Goal: Task Accomplishment & Management: Manage account settings

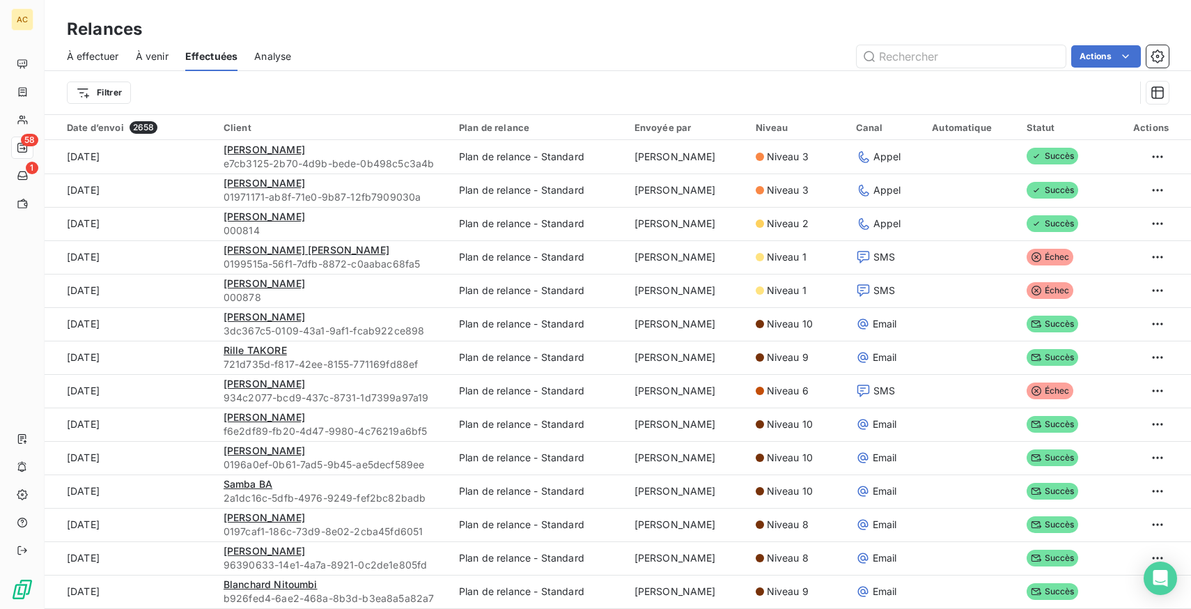
scroll to position [2310, 0]
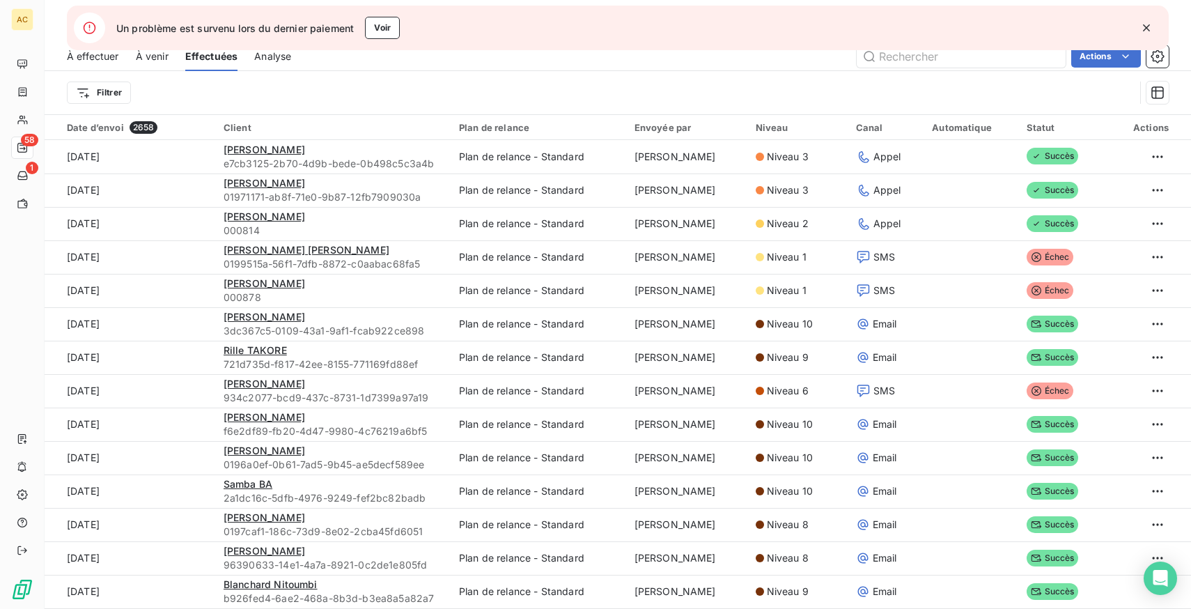
click at [1145, 24] on icon "button" at bounding box center [1146, 28] width 14 height 14
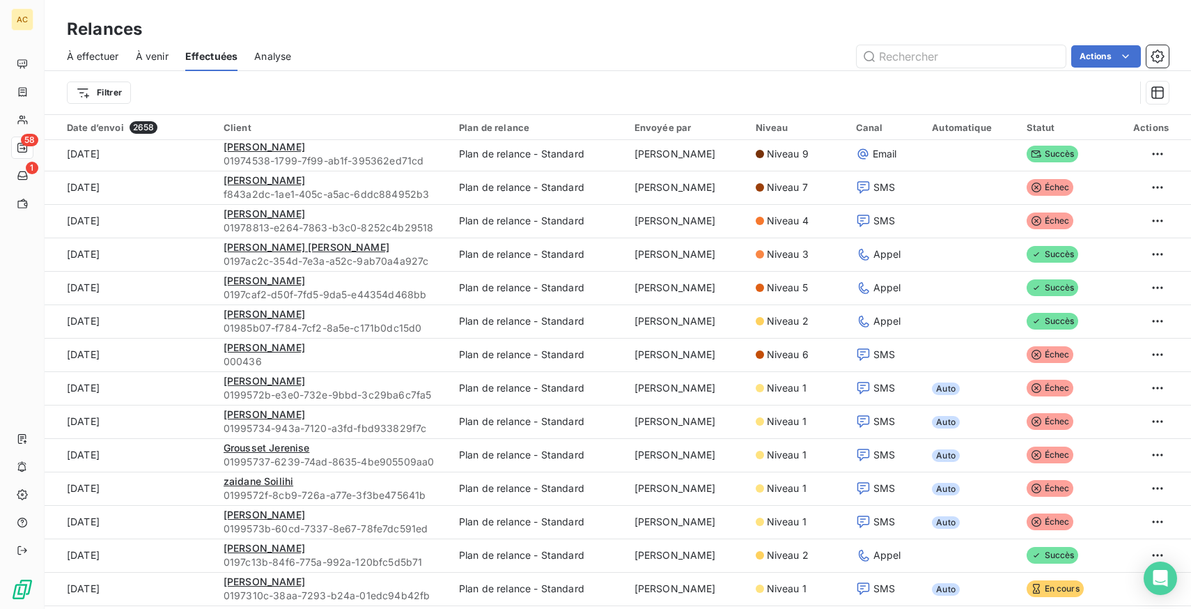
scroll to position [538, 0]
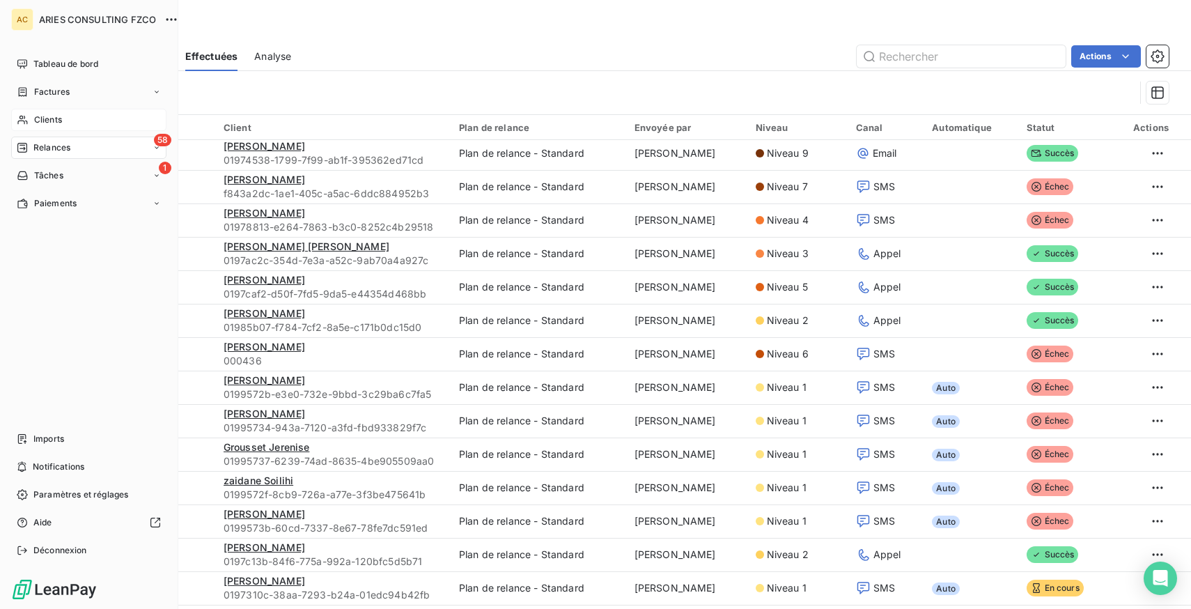
click at [41, 113] on span "Clients" at bounding box center [48, 119] width 28 height 13
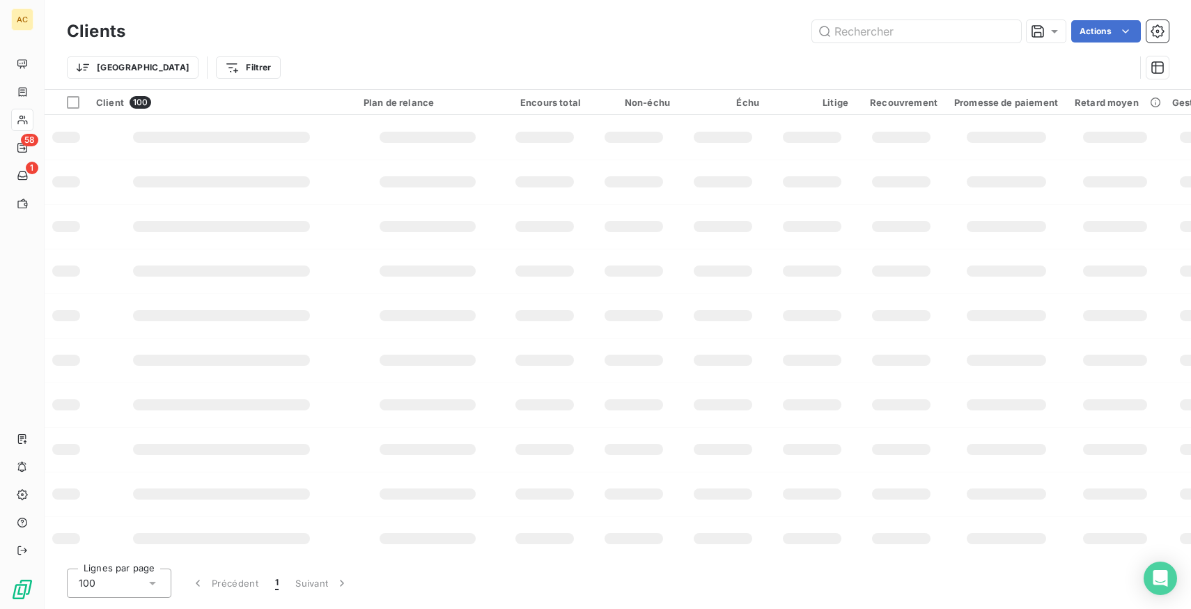
click at [914, 56] on div "Trier Filtrer" at bounding box center [600, 67] width 1067 height 26
click at [885, 41] on input "text" at bounding box center [916, 31] width 209 height 22
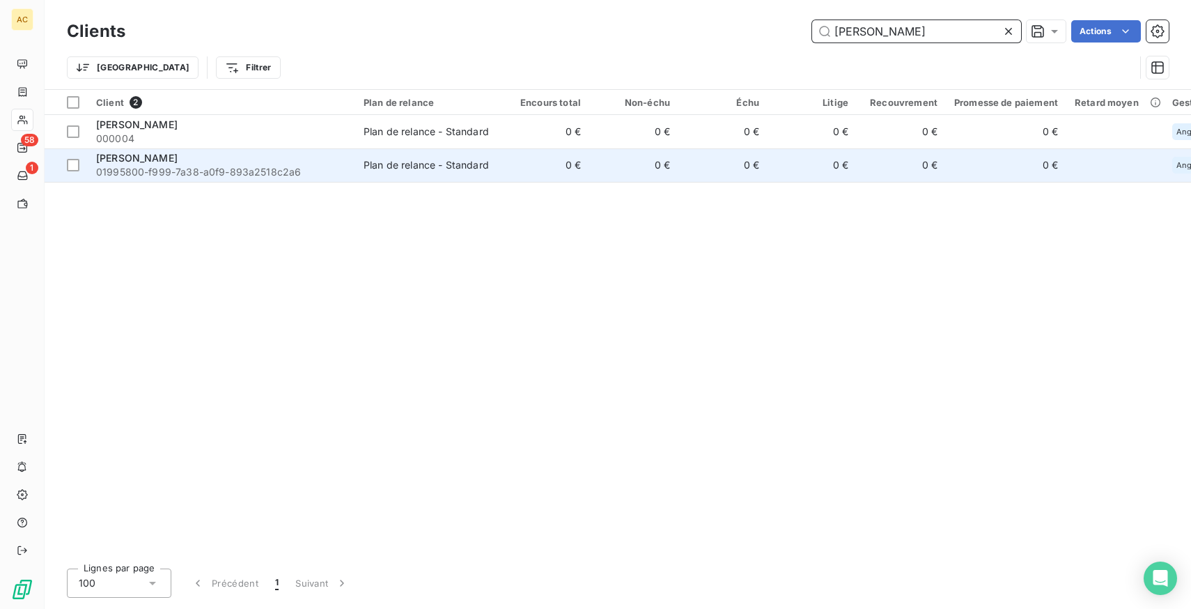
type input "[PERSON_NAME]"
click at [430, 161] on div "Plan de relance - Standard" at bounding box center [425, 165] width 125 height 14
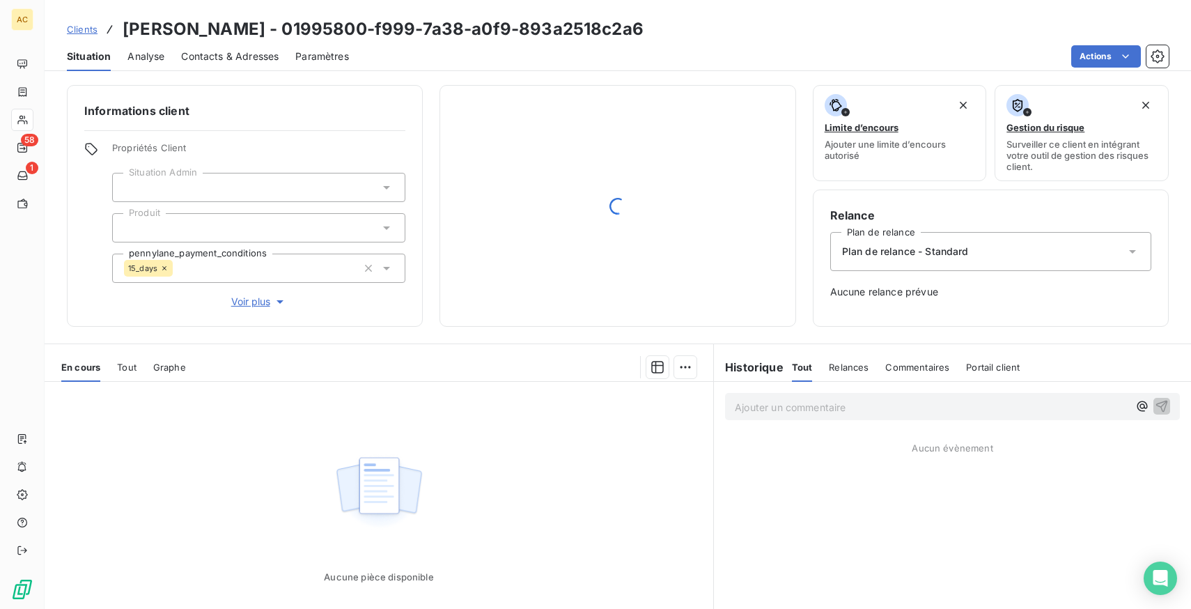
click at [132, 368] on span "Tout" at bounding box center [126, 366] width 19 height 11
click at [257, 300] on span "Voir plus" at bounding box center [259, 302] width 56 height 14
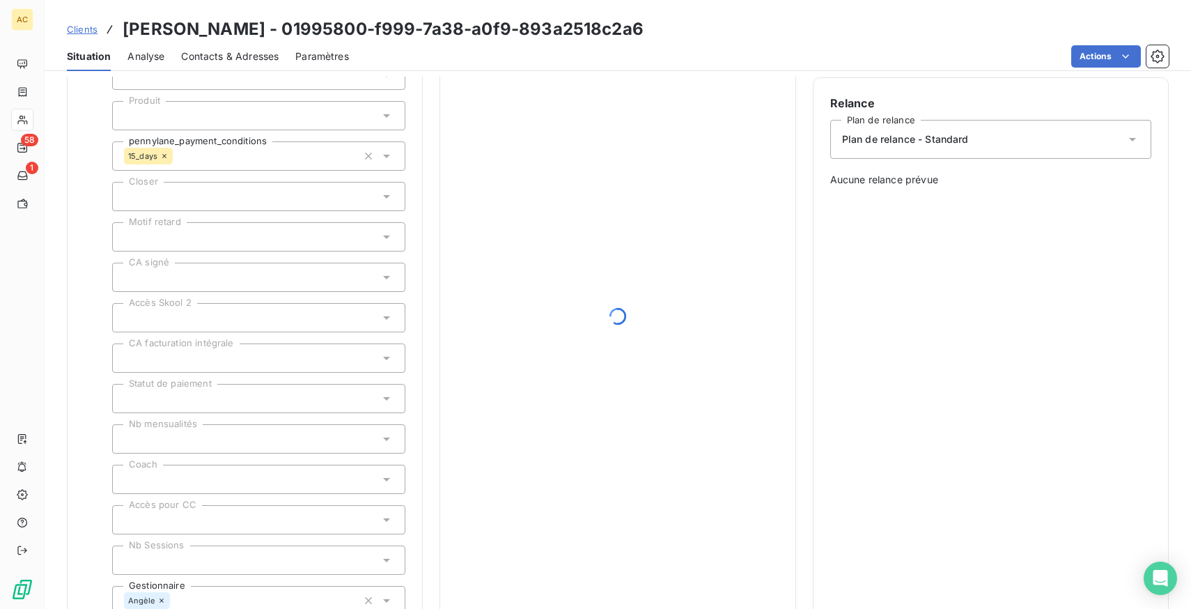
scroll to position [13, 0]
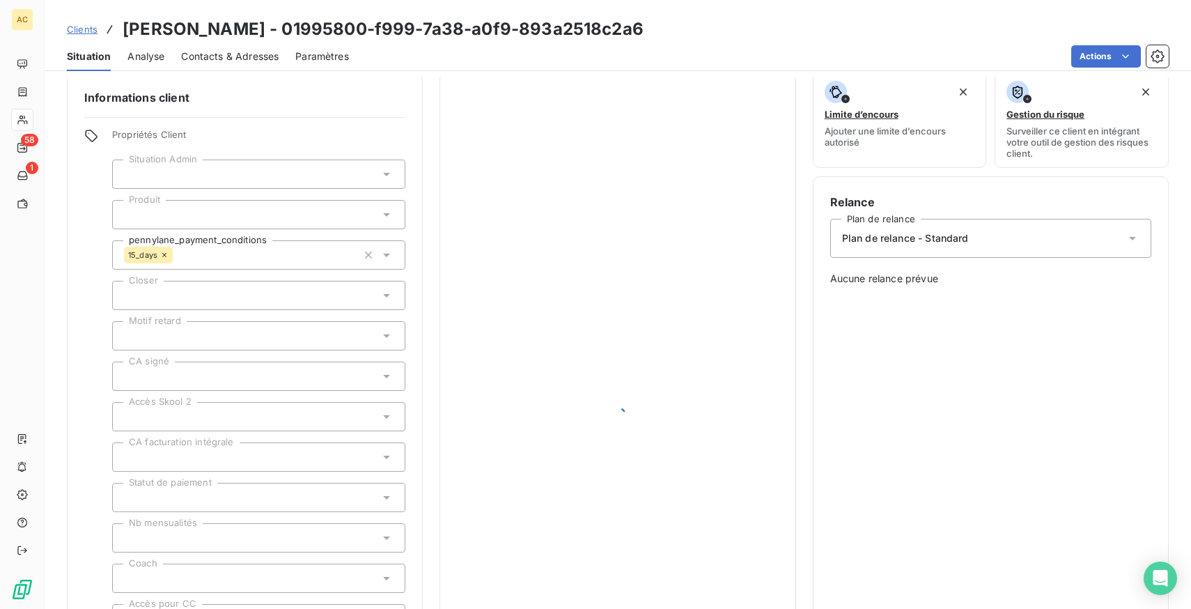
click at [953, 250] on div "Plan de relance - Standard" at bounding box center [990, 238] width 321 height 39
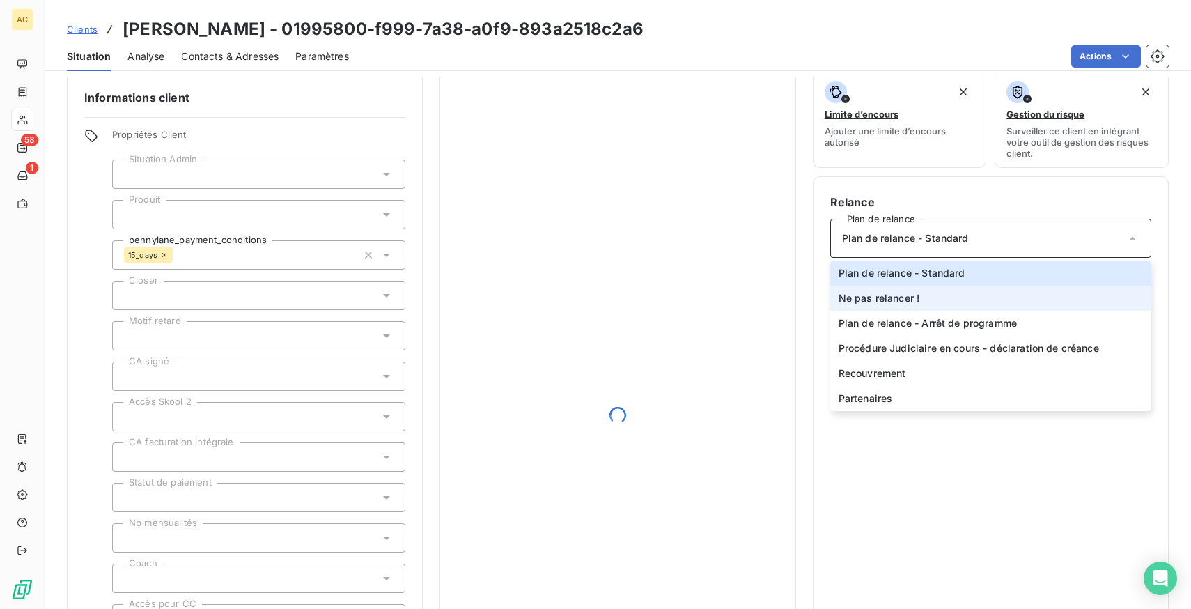
click at [927, 297] on li "Ne pas relancer !" at bounding box center [990, 297] width 321 height 25
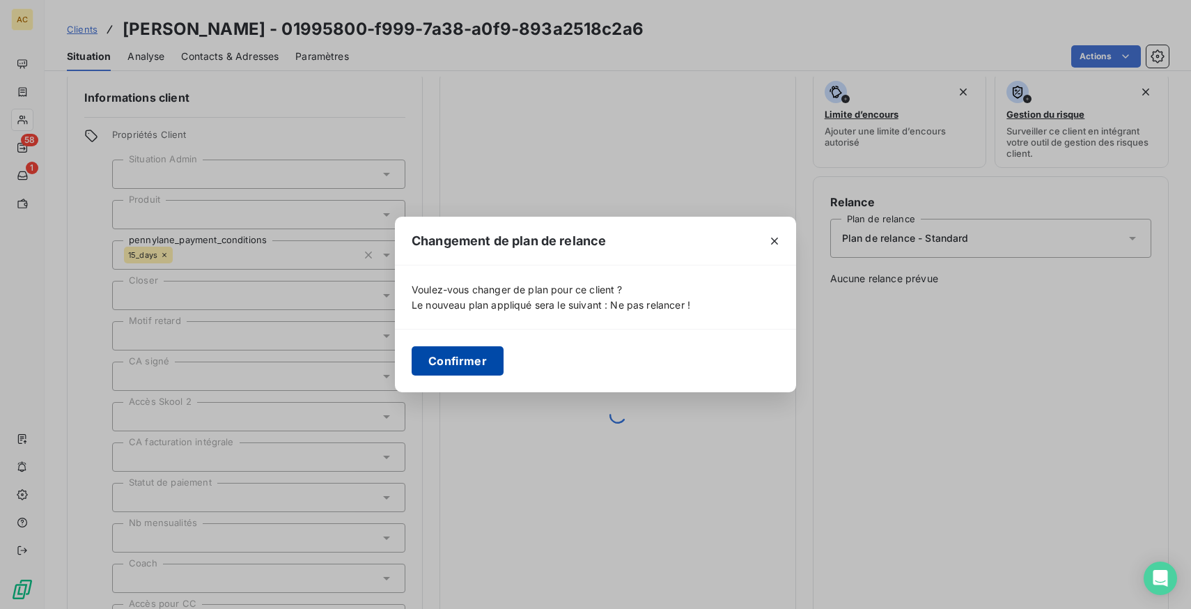
click at [473, 369] on button "Confirmer" at bounding box center [457, 360] width 92 height 29
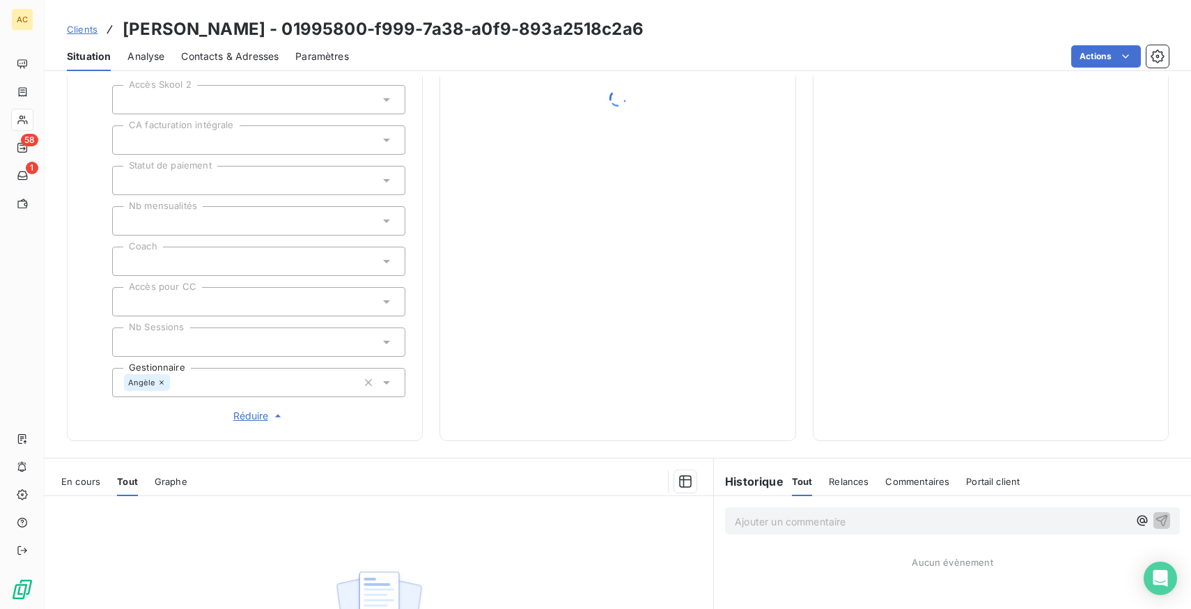
scroll to position [0, 0]
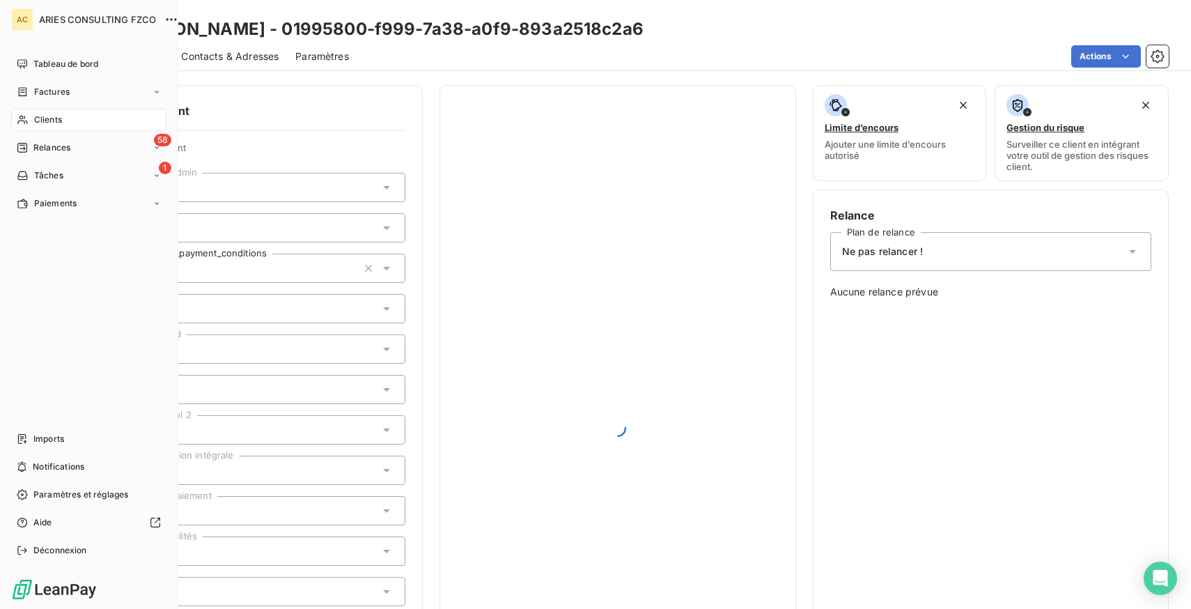
click at [59, 118] on span "Clients" at bounding box center [48, 119] width 28 height 13
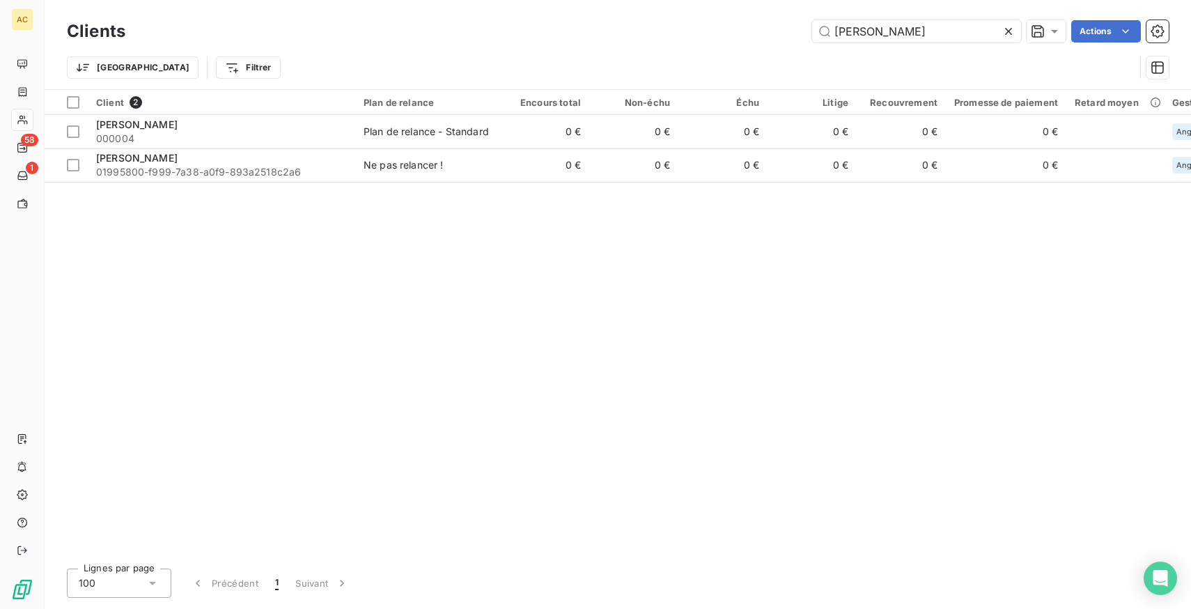
click at [1007, 33] on icon at bounding box center [1008, 31] width 14 height 14
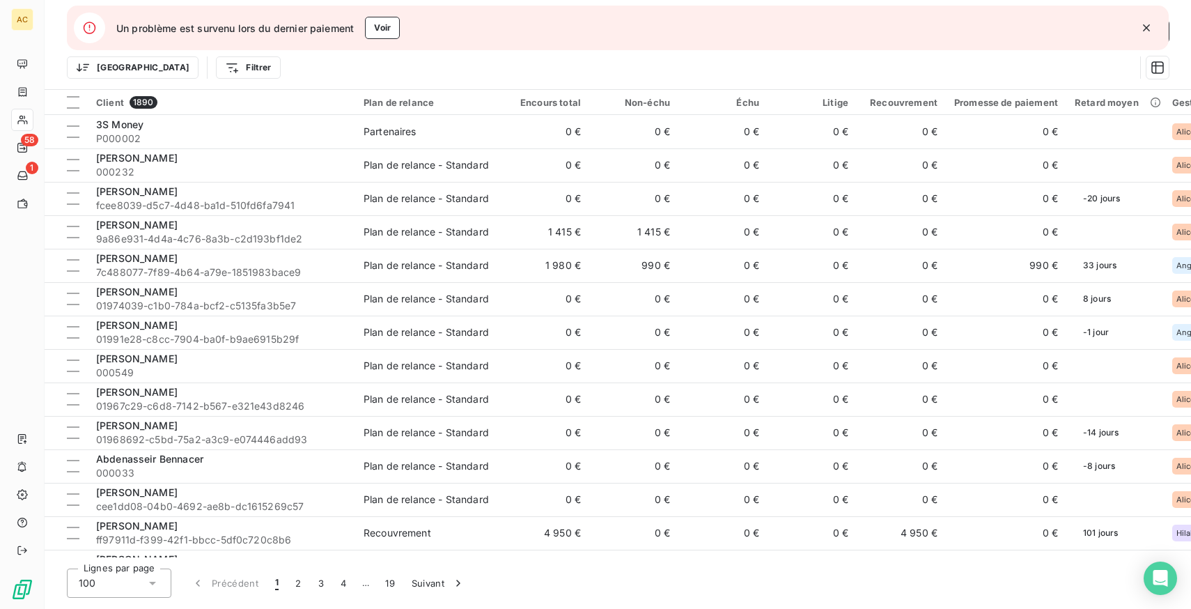
click at [1149, 24] on icon "button" at bounding box center [1146, 28] width 14 height 14
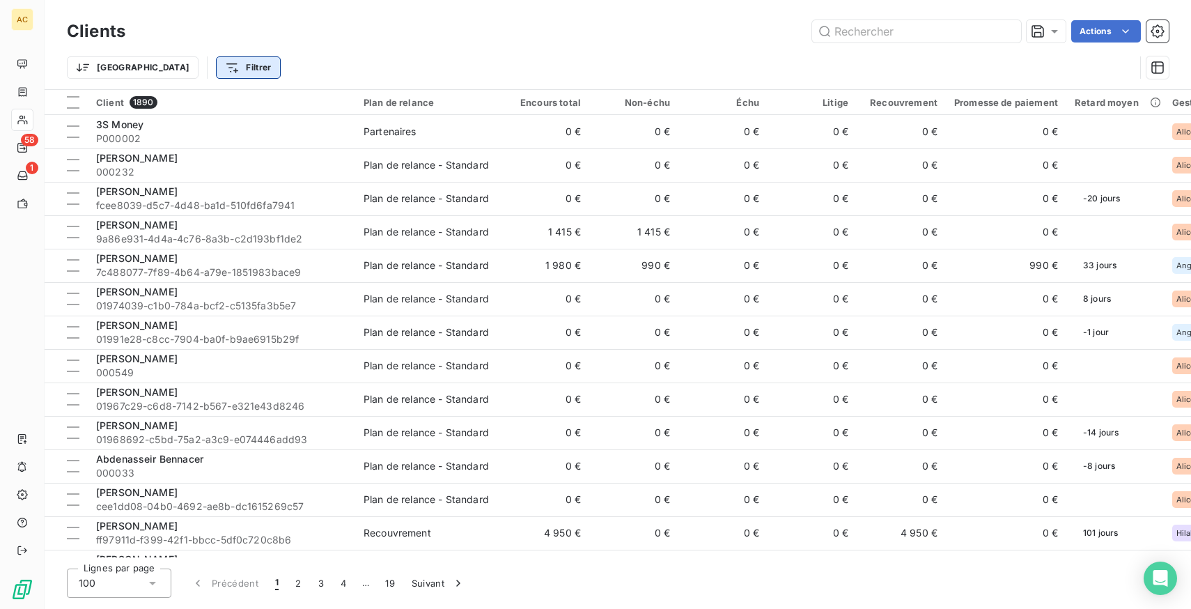
click at [193, 67] on html "AC 58 1 Clients Actions Trier Filtrer Client 1890 Plan de relance Encours total…" at bounding box center [595, 304] width 1191 height 609
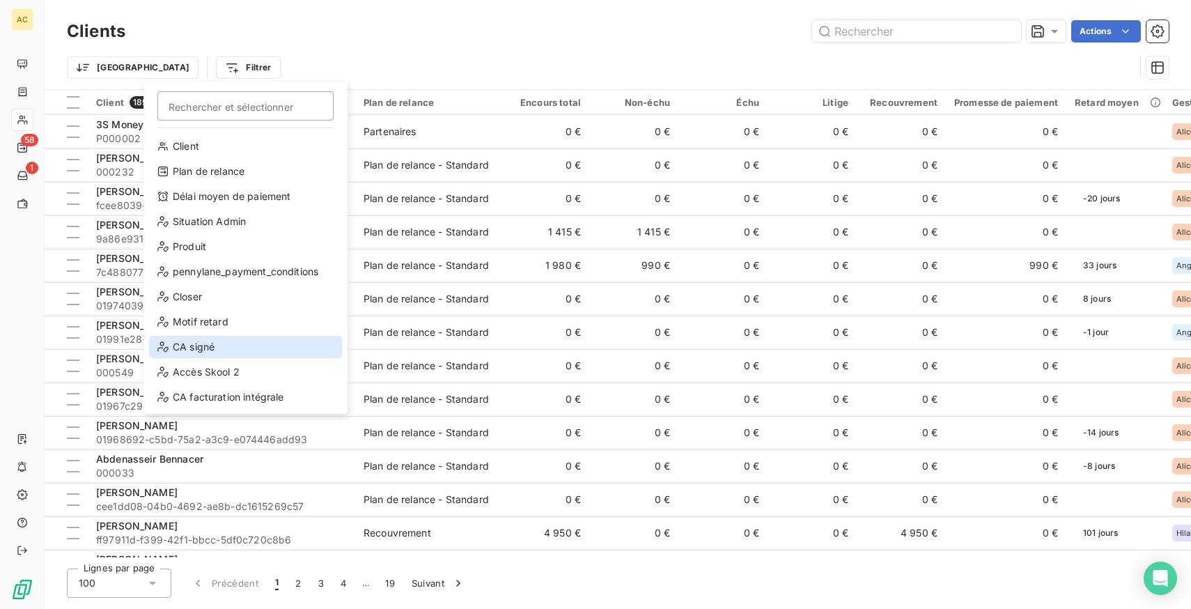
scroll to position [150, 0]
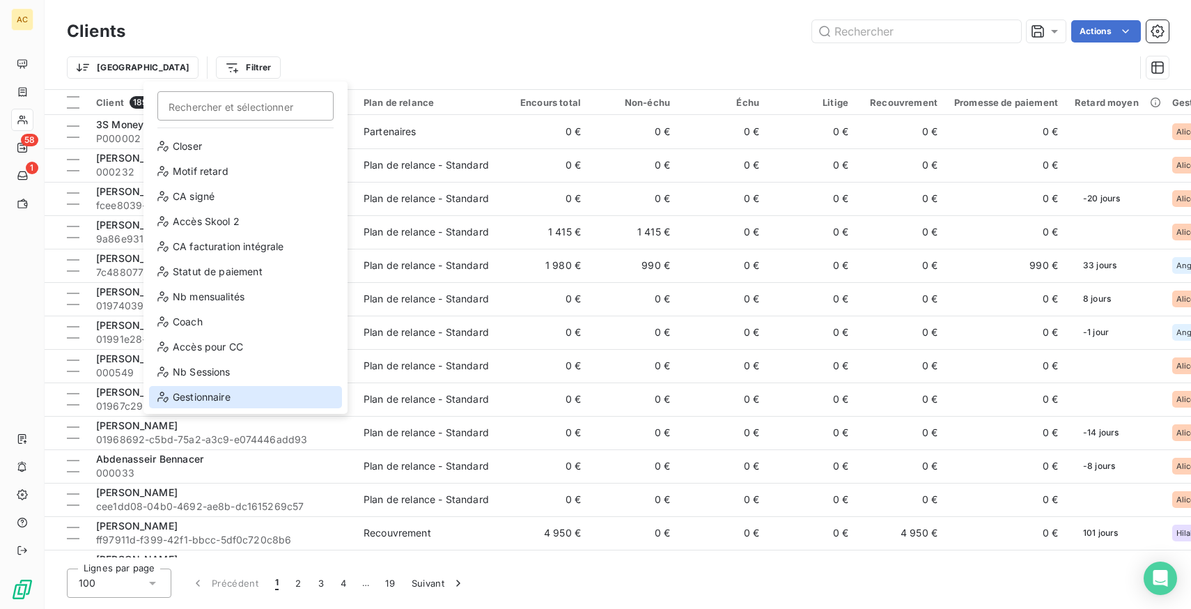
click at [226, 393] on div "Gestionnaire" at bounding box center [245, 397] width 193 height 22
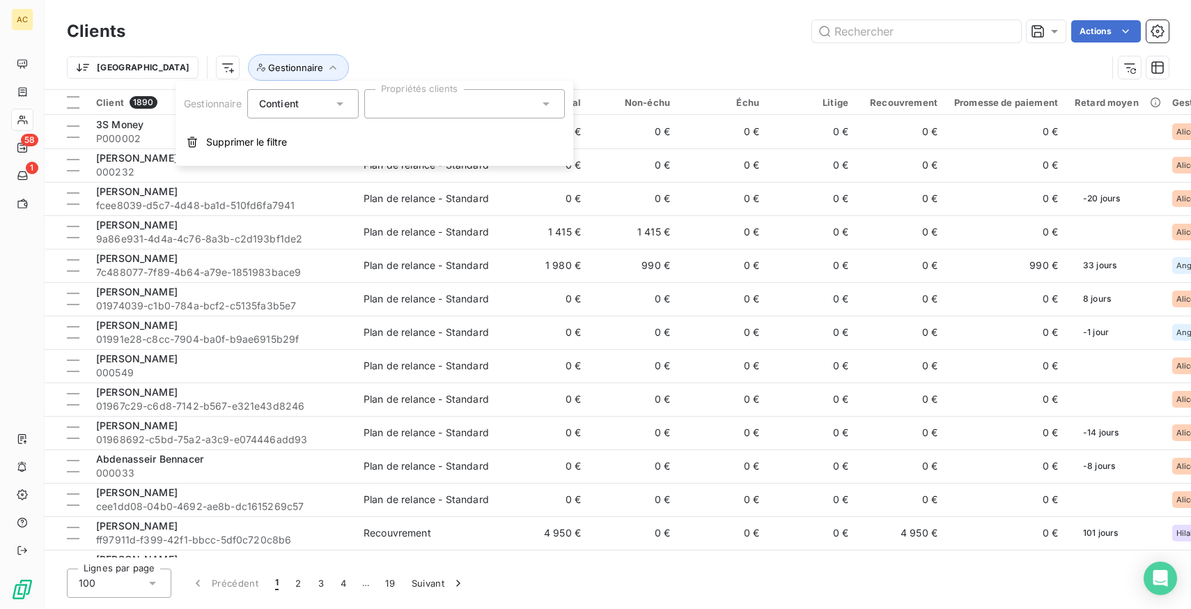
click at [305, 104] on div "Contient" at bounding box center [296, 103] width 74 height 19
click at [310, 159] on span "Ne contient pas" at bounding box center [312, 161] width 75 height 12
click at [407, 108] on div at bounding box center [464, 103] width 201 height 29
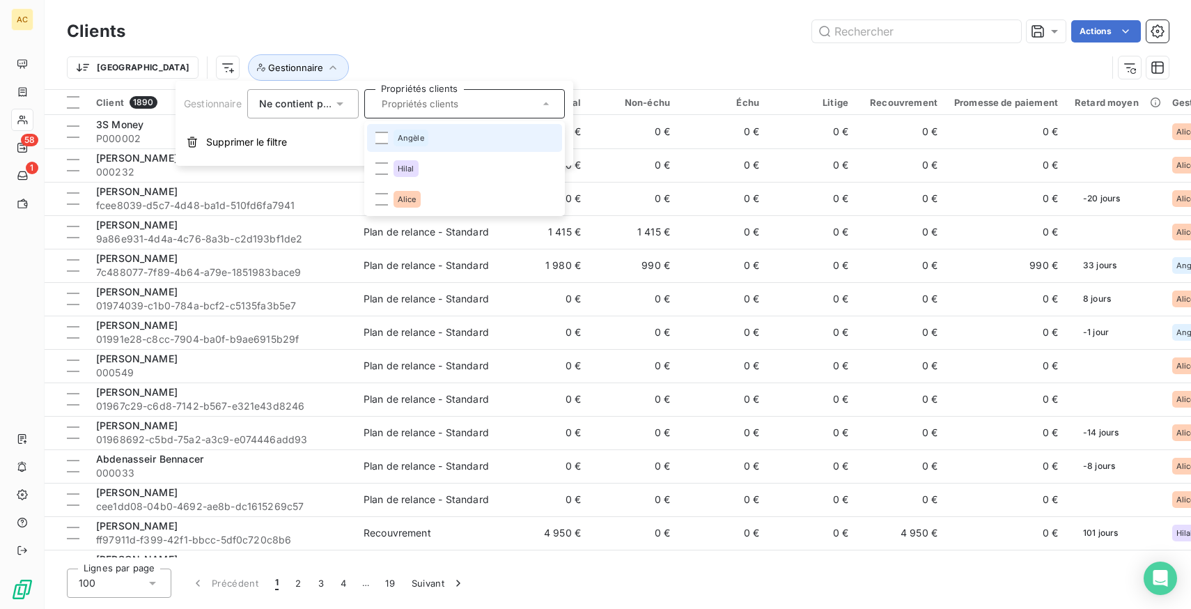
click at [411, 145] on div "Angèle" at bounding box center [410, 138] width 35 height 17
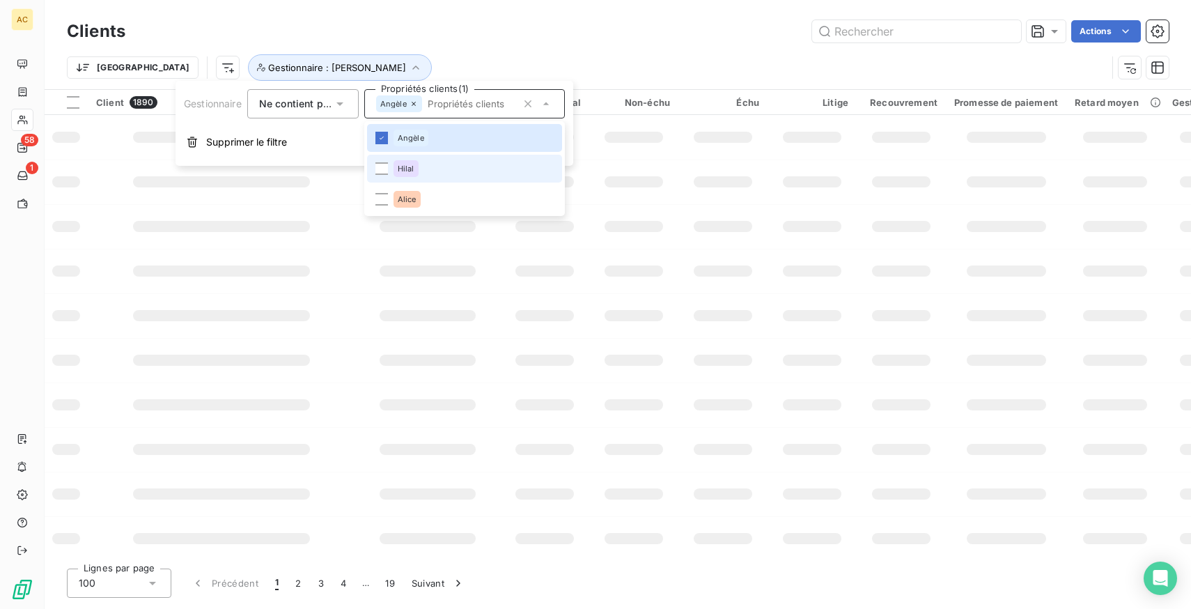
click at [416, 165] on div "Hilal" at bounding box center [405, 168] width 25 height 17
click at [420, 198] on div "Alice" at bounding box center [406, 199] width 27 height 17
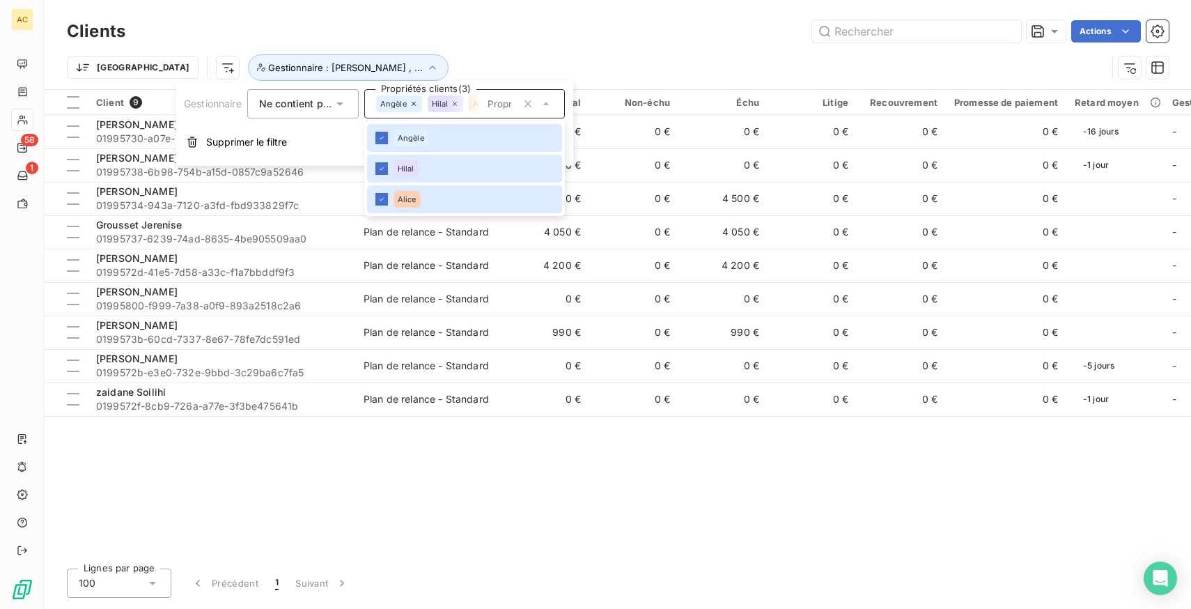
click at [453, 41] on div "Actions" at bounding box center [655, 31] width 1026 height 22
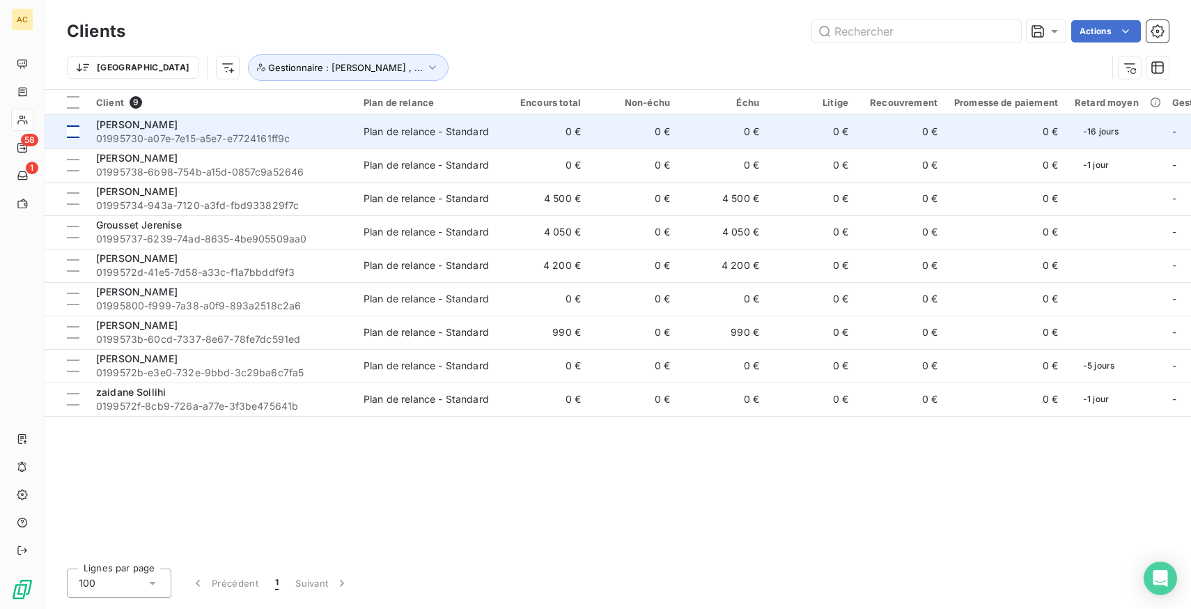
click at [71, 134] on div at bounding box center [73, 131] width 13 height 13
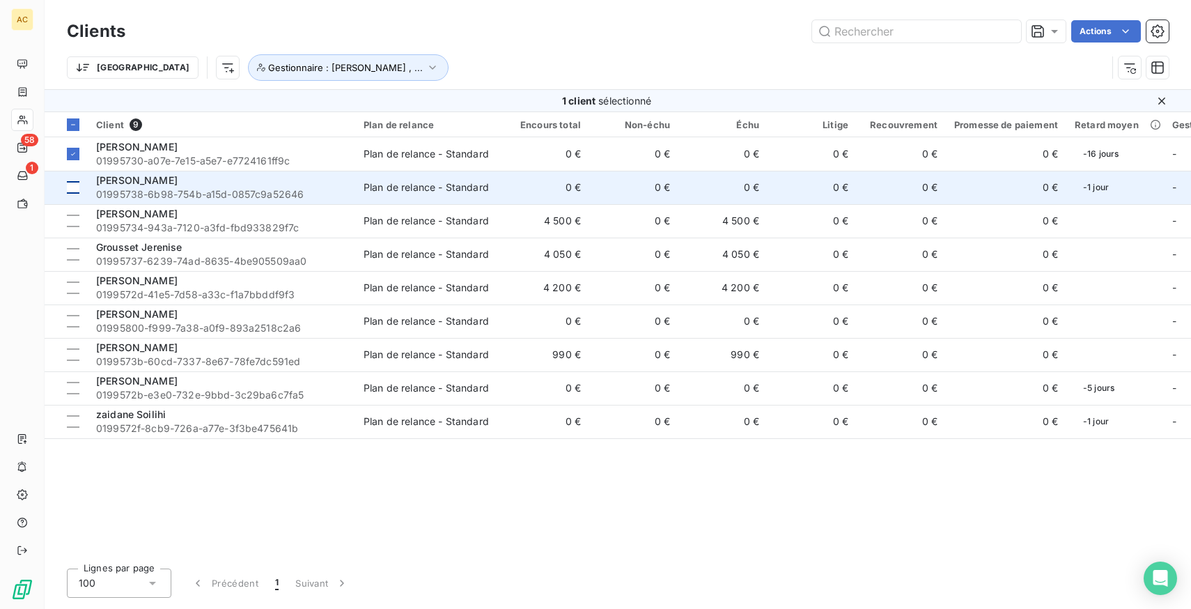
click at [76, 191] on div at bounding box center [73, 187] width 13 height 13
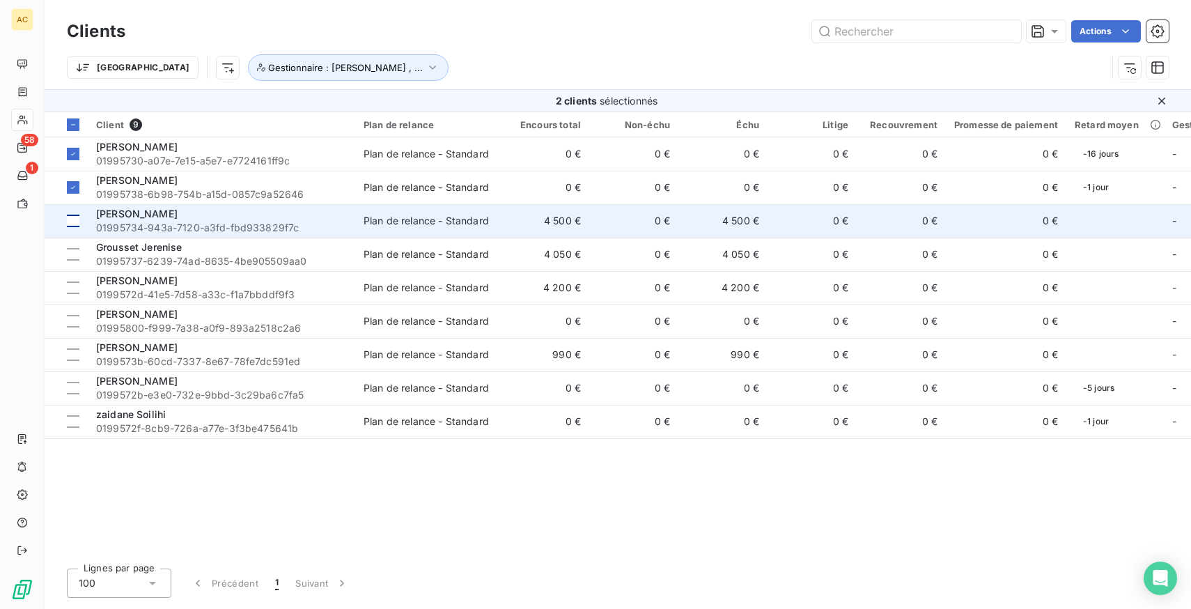
click at [75, 228] on td at bounding box center [66, 220] width 43 height 33
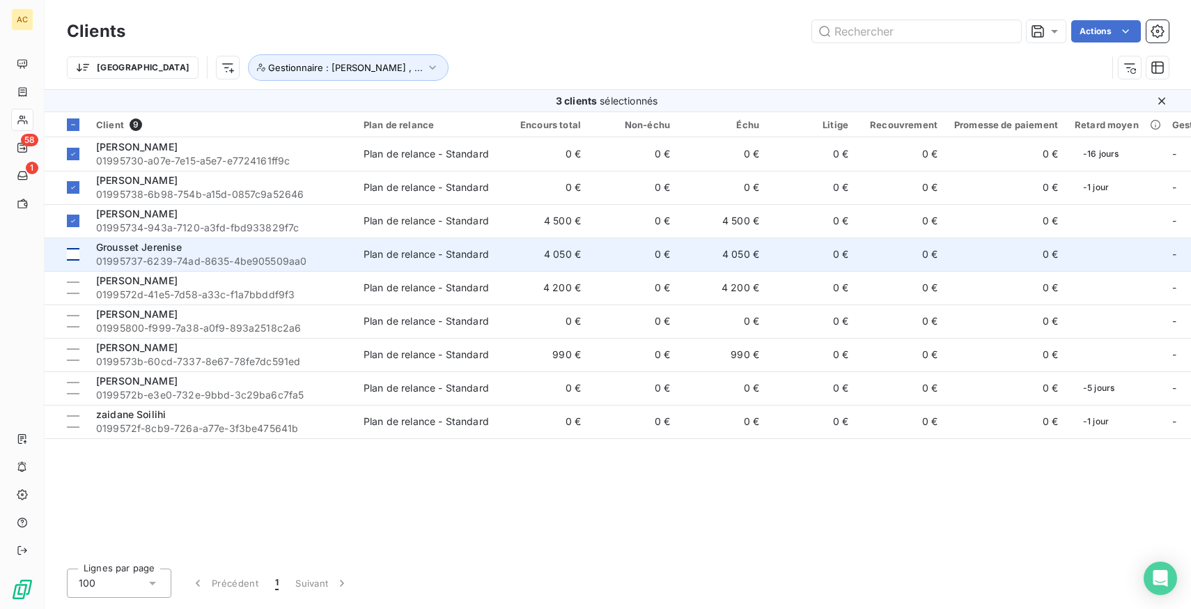
click at [79, 256] on td at bounding box center [66, 253] width 43 height 33
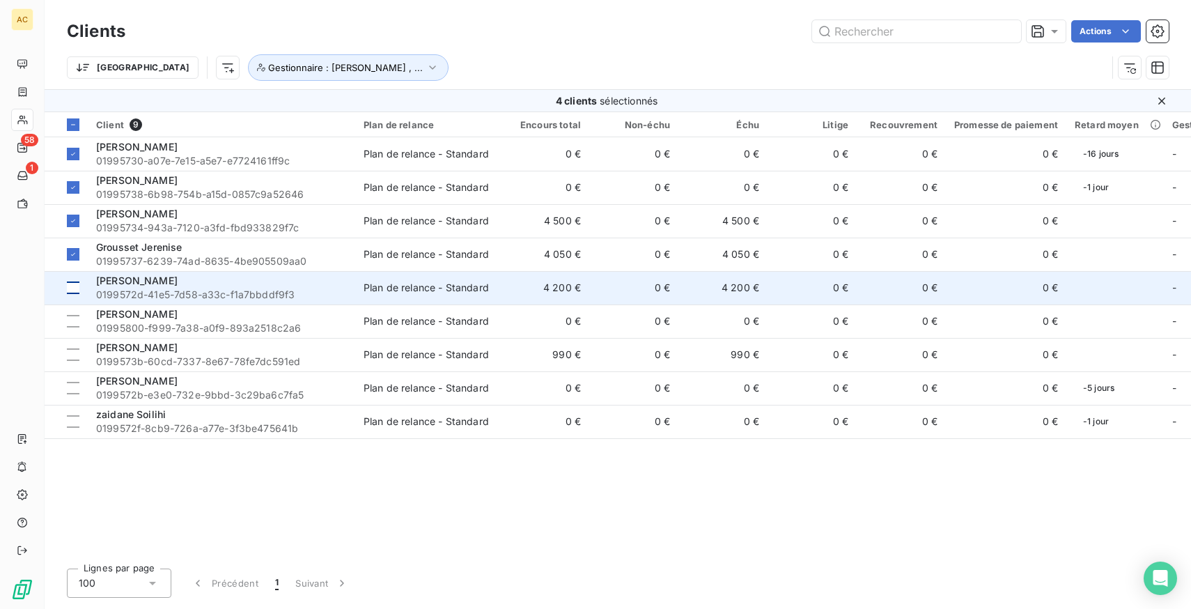
click at [76, 283] on div at bounding box center [73, 287] width 13 height 13
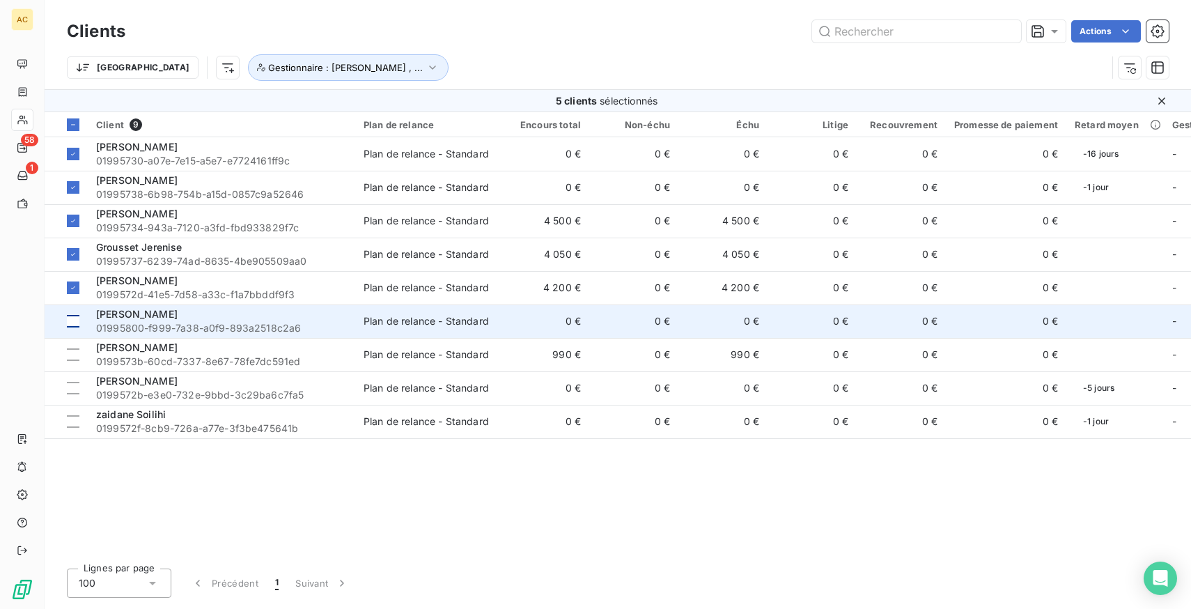
click at [81, 324] on td at bounding box center [66, 320] width 43 height 33
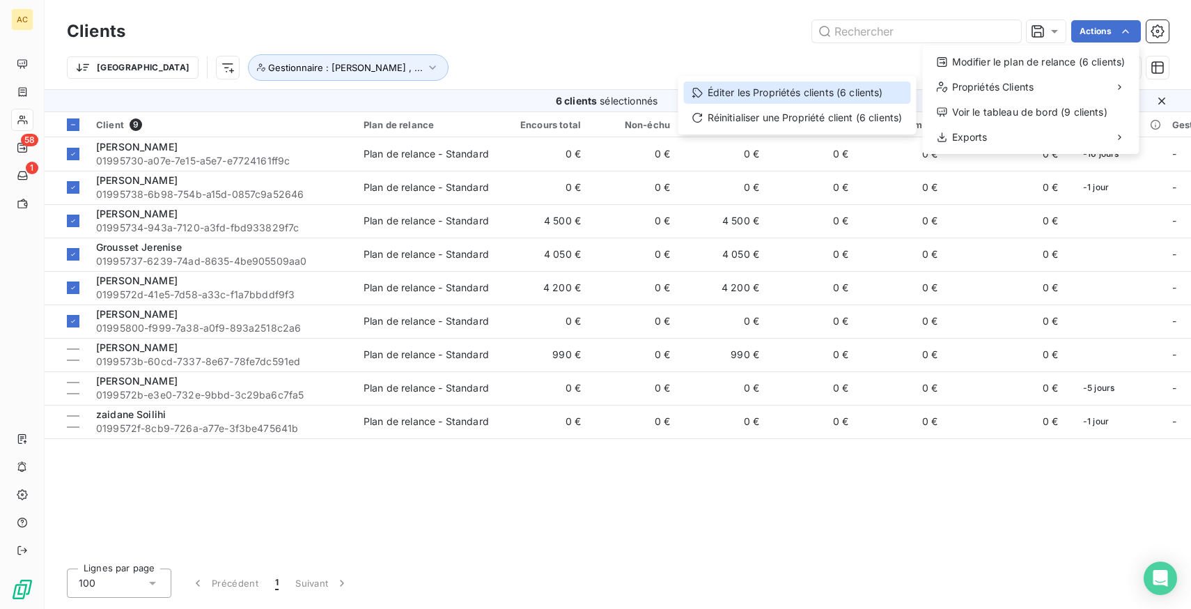
click at [823, 94] on div "Éditer les Propriétés clients (6 clients)" at bounding box center [797, 92] width 227 height 22
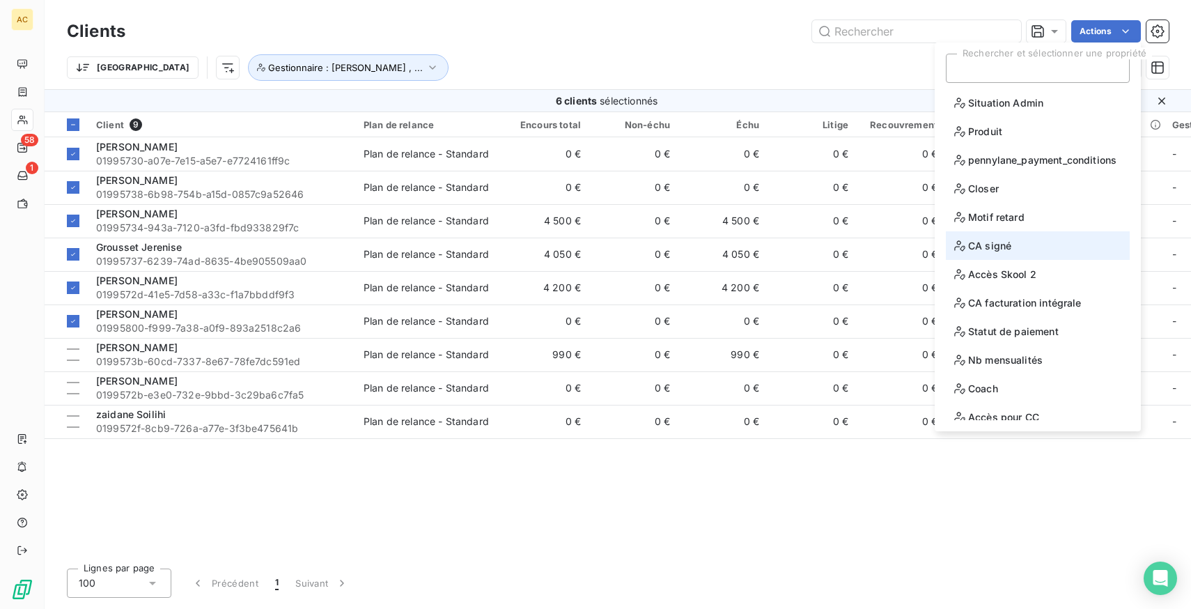
scroll to position [68, 0]
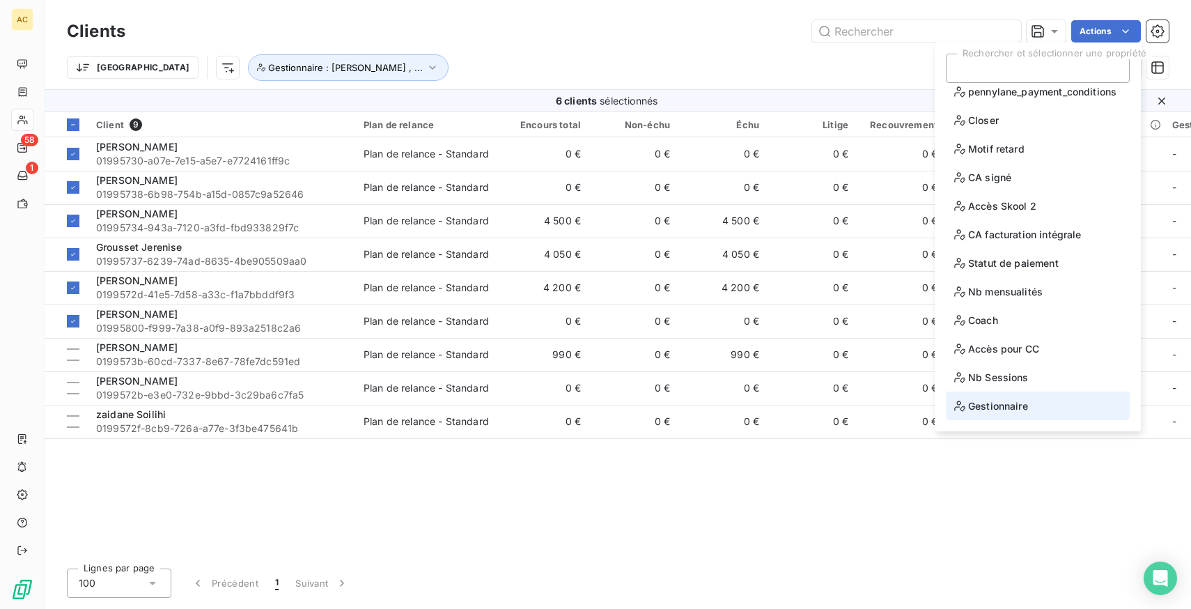
click at [1043, 399] on li "Gestionnaire" at bounding box center [1038, 405] width 184 height 29
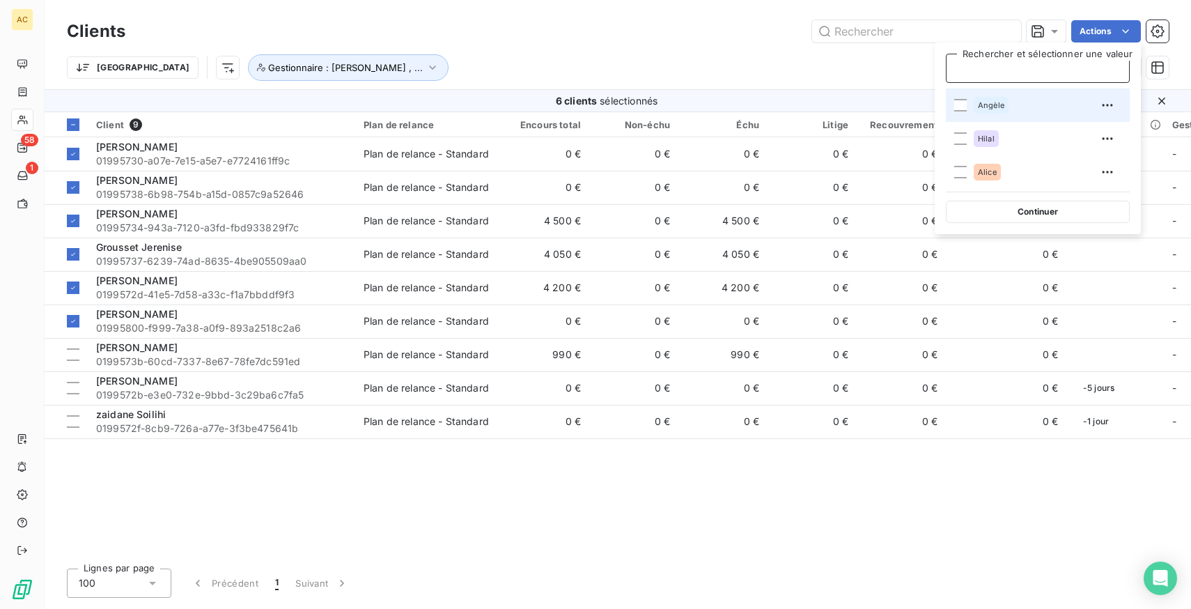
click at [1001, 108] on span "Angèle" at bounding box center [991, 105] width 26 height 8
click at [538, 54] on div "Trier Gestionnaire : Angèle , ..." at bounding box center [587, 67] width 1040 height 26
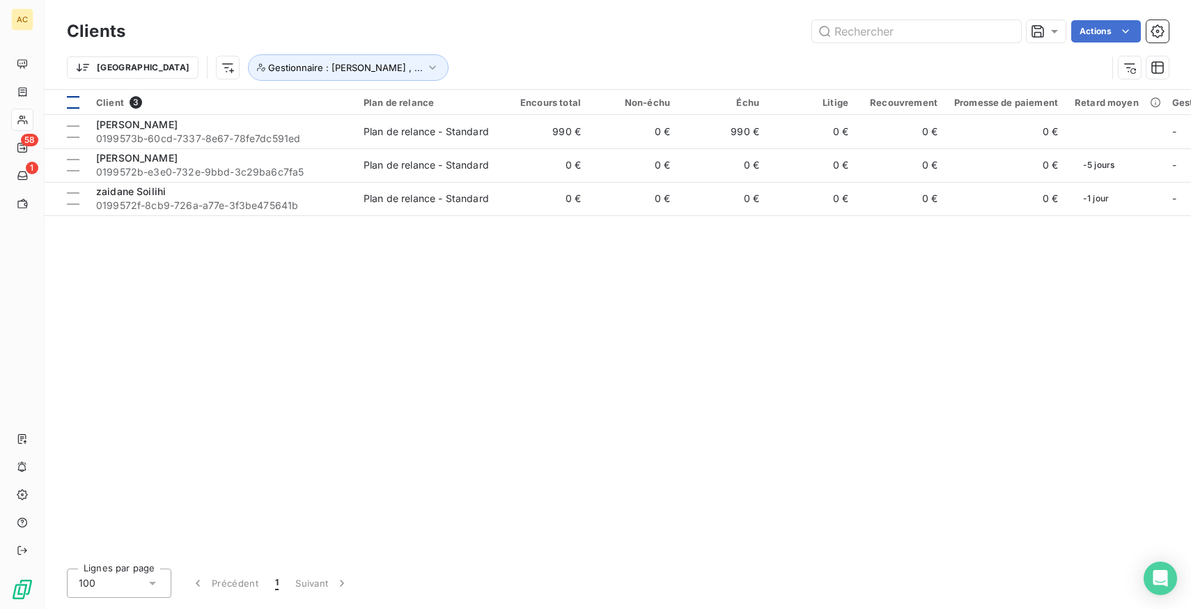
click at [71, 97] on div at bounding box center [73, 102] width 13 height 13
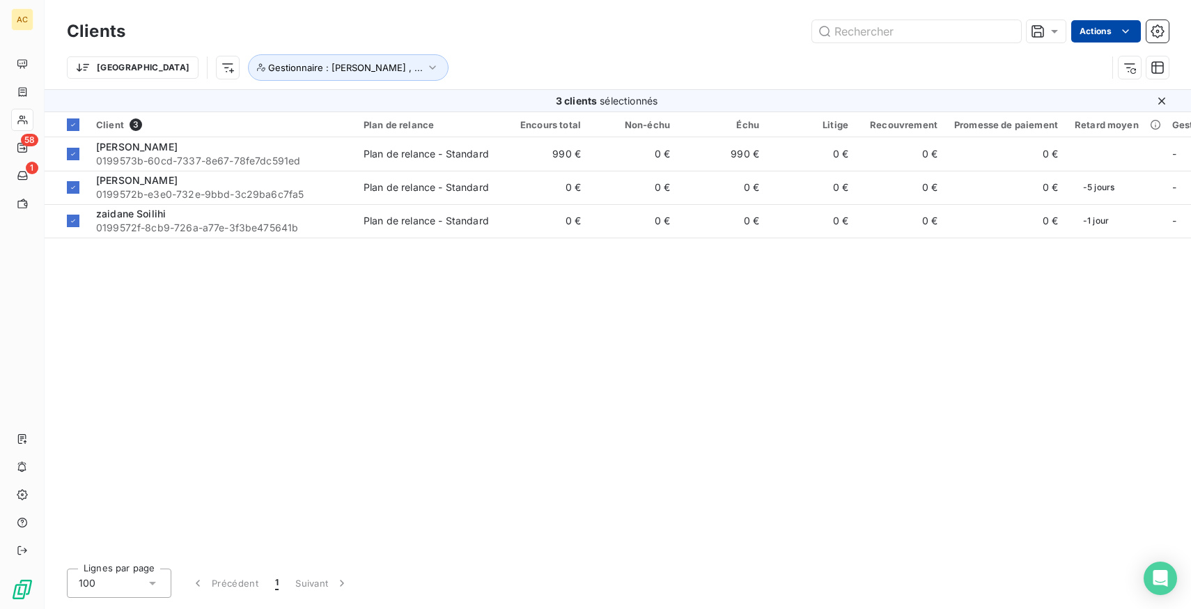
click at [1083, 33] on html "AC 58 1 Clients Actions Trier Gestionnaire : [PERSON_NAME] , ... 3 clients séle…" at bounding box center [595, 304] width 1191 height 609
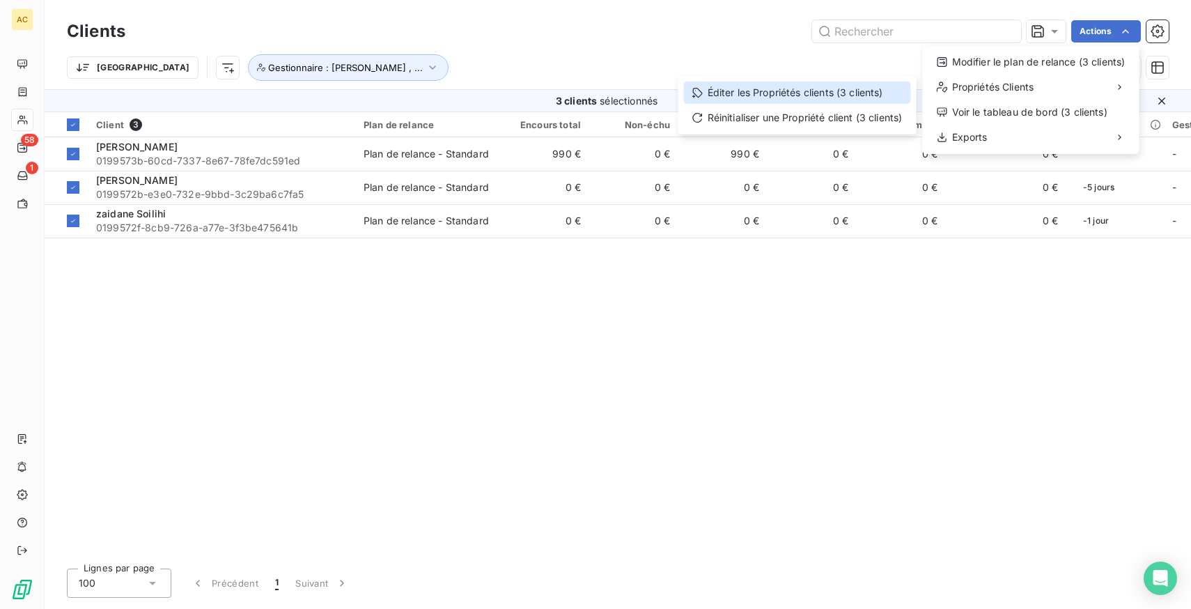
click at [838, 95] on div "Éditer les Propriétés clients (3 clients)" at bounding box center [797, 92] width 227 height 22
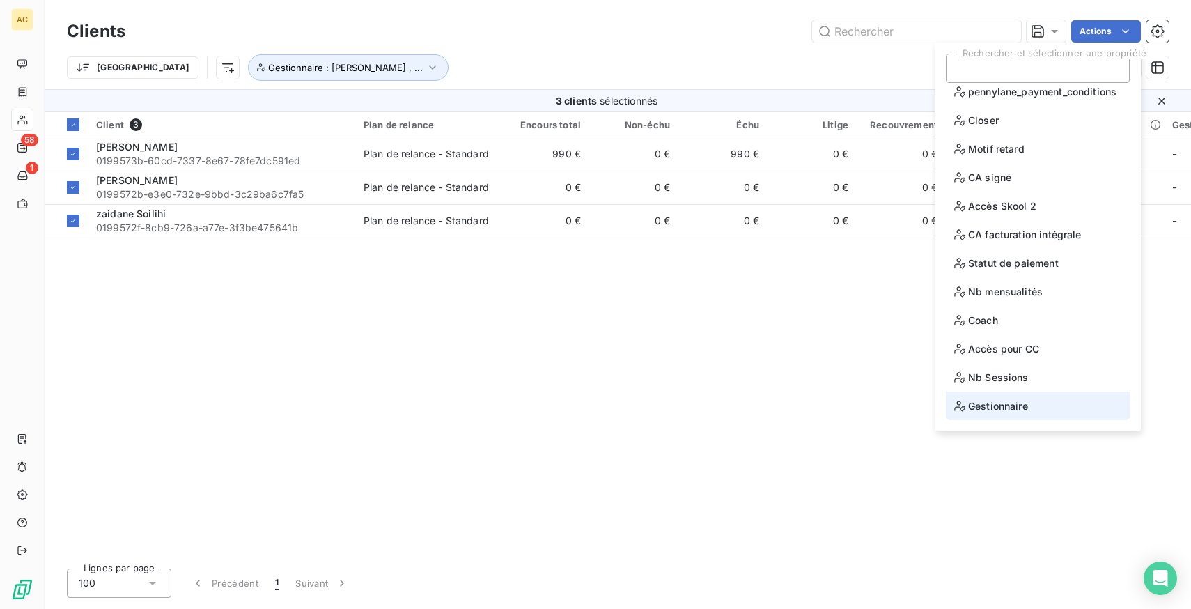
click at [1030, 398] on li "Gestionnaire" at bounding box center [1038, 405] width 184 height 29
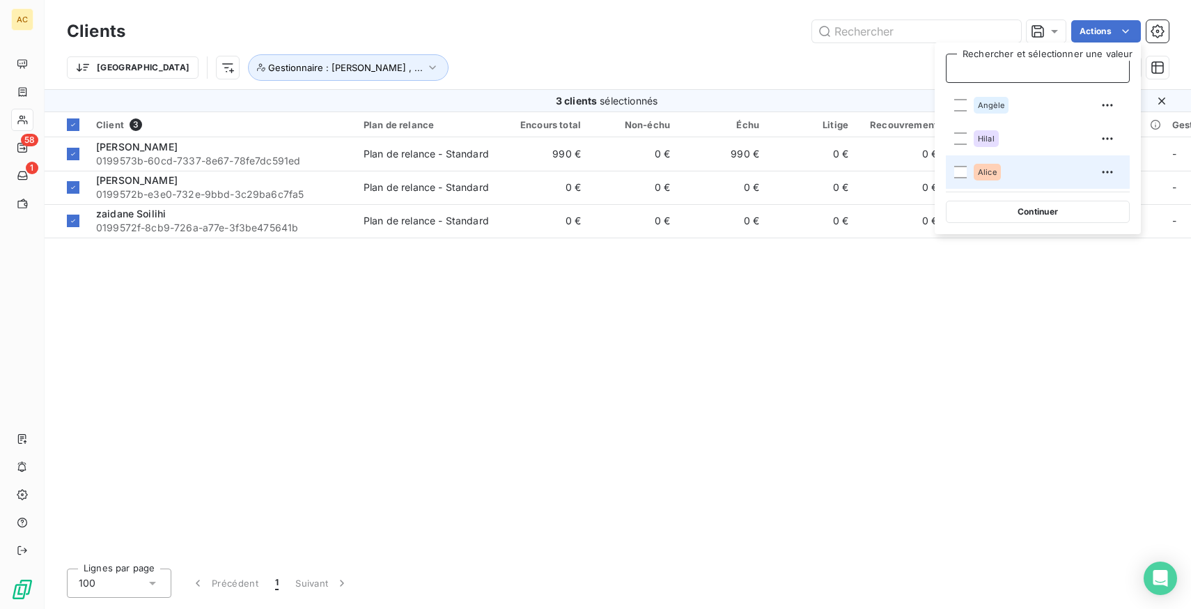
click at [1015, 164] on div "Alice" at bounding box center [1045, 172] width 145 height 22
click at [615, 36] on div "Actions" at bounding box center [655, 31] width 1026 height 22
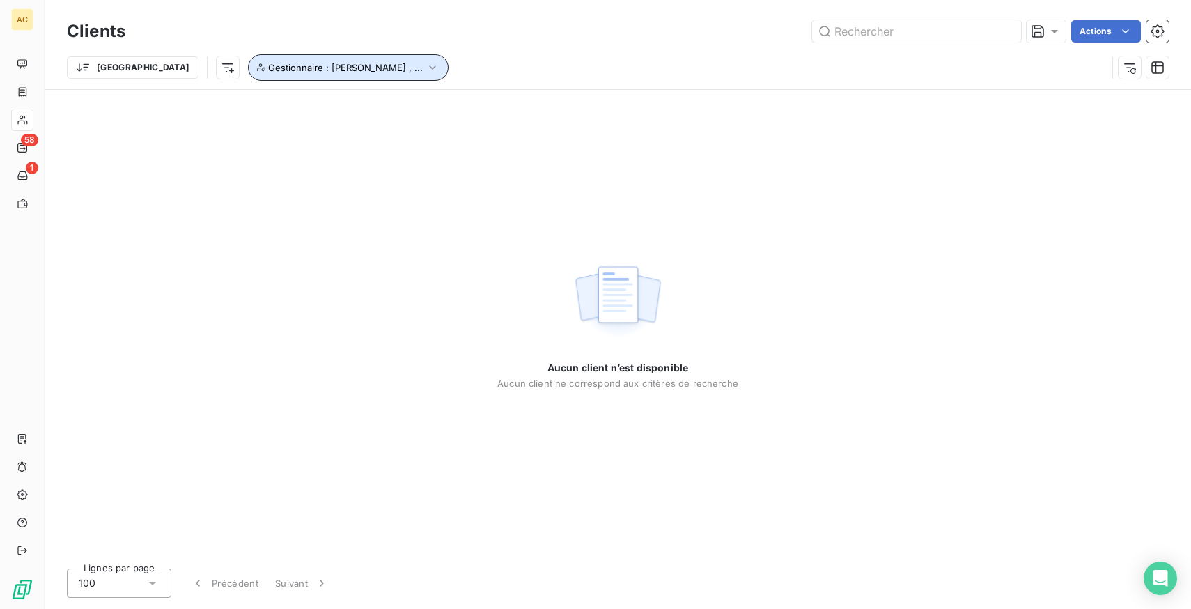
click at [281, 70] on span "Gestionnaire : [PERSON_NAME] , ..." at bounding box center [345, 67] width 155 height 11
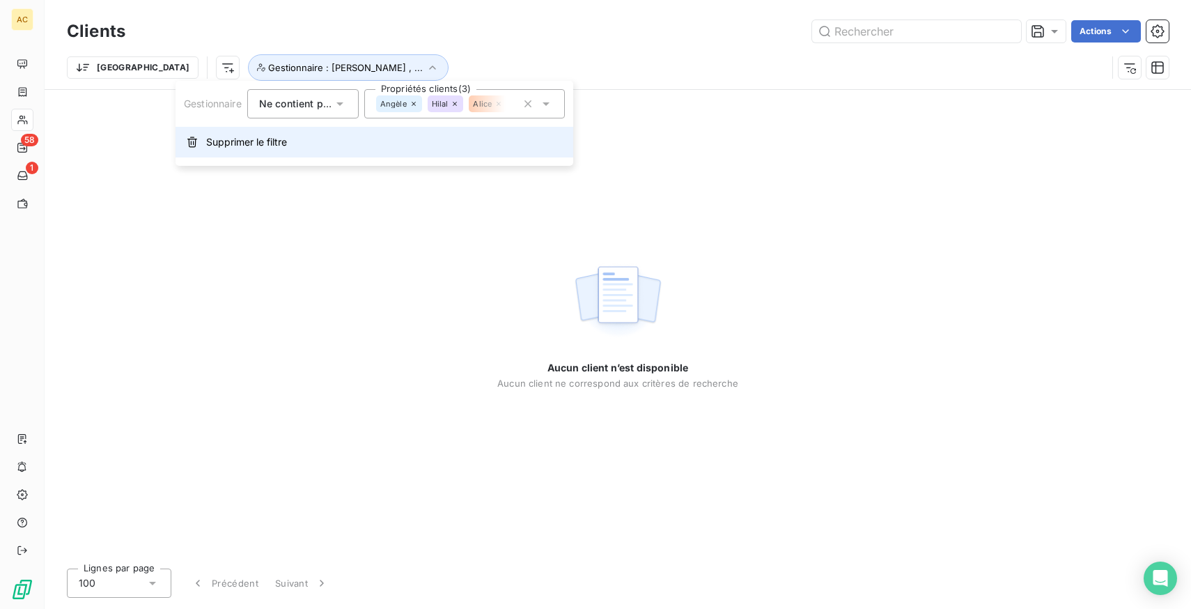
click at [264, 140] on span "Supprimer le filtre" at bounding box center [246, 142] width 81 height 14
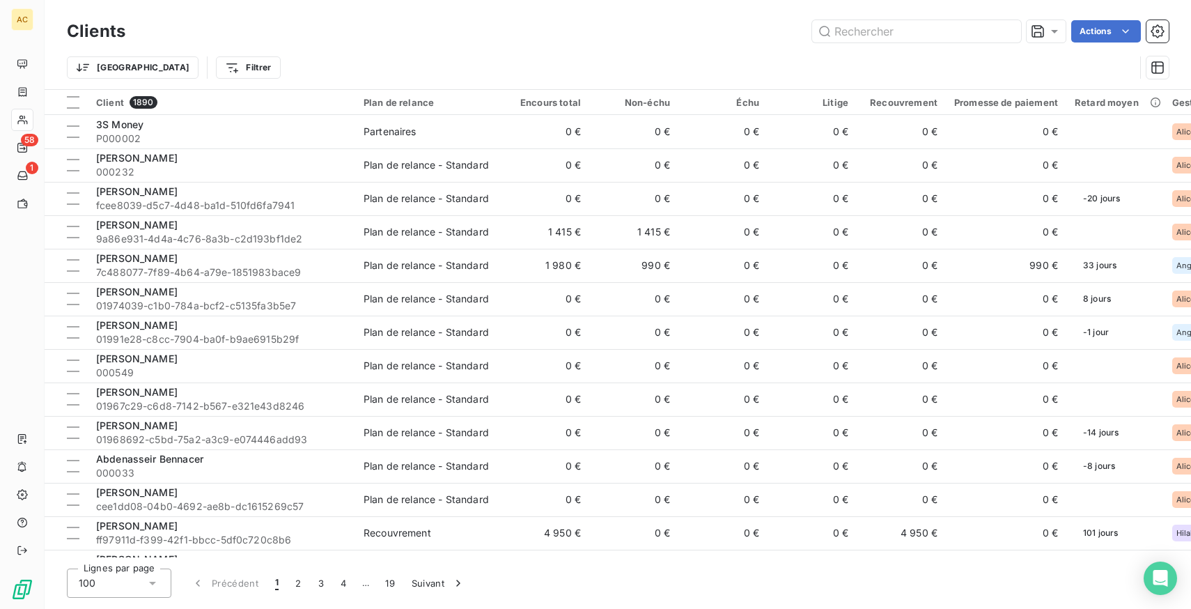
click at [308, 58] on div "Trier Filtrer" at bounding box center [600, 67] width 1067 height 26
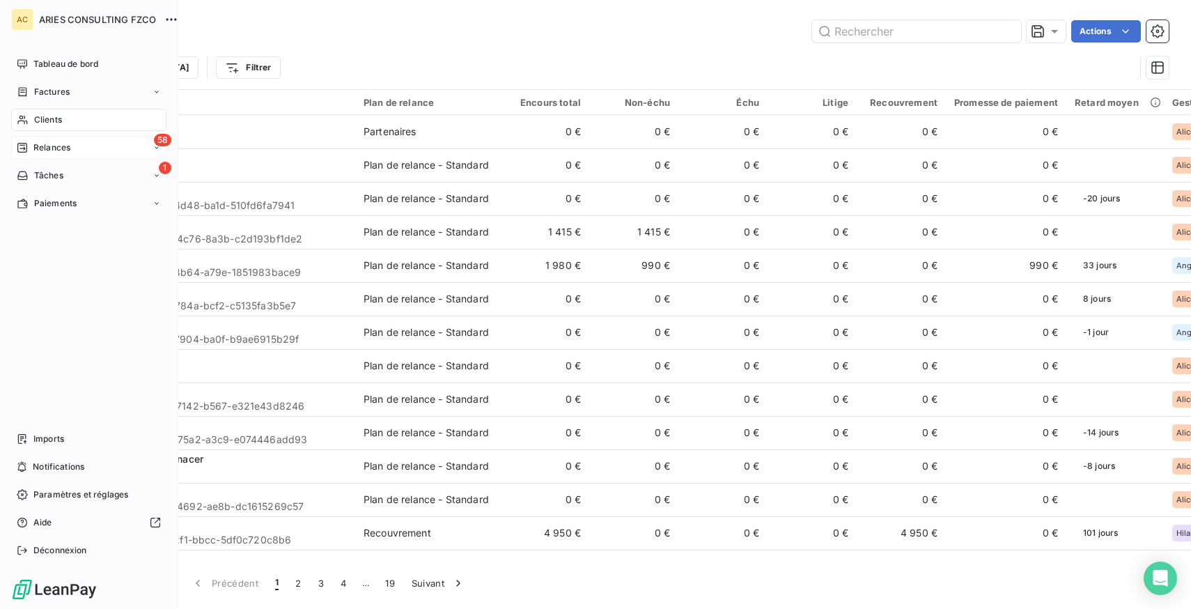
click at [59, 144] on span "Relances" at bounding box center [51, 147] width 37 height 13
click at [84, 175] on div "À effectuer" at bounding box center [97, 175] width 139 height 22
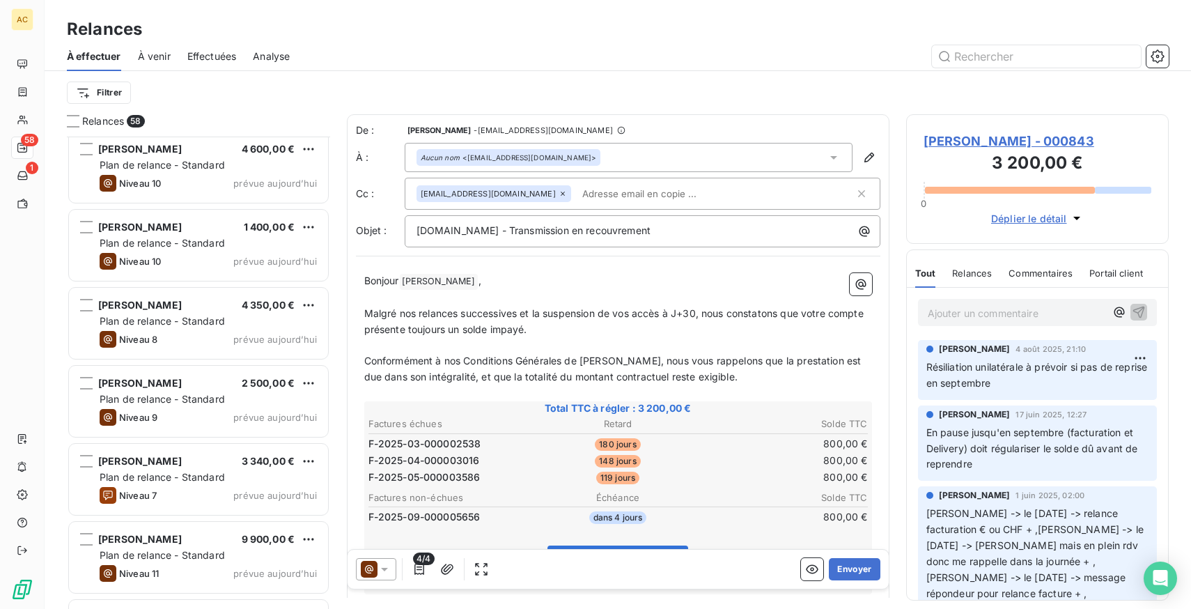
scroll to position [3607, 0]
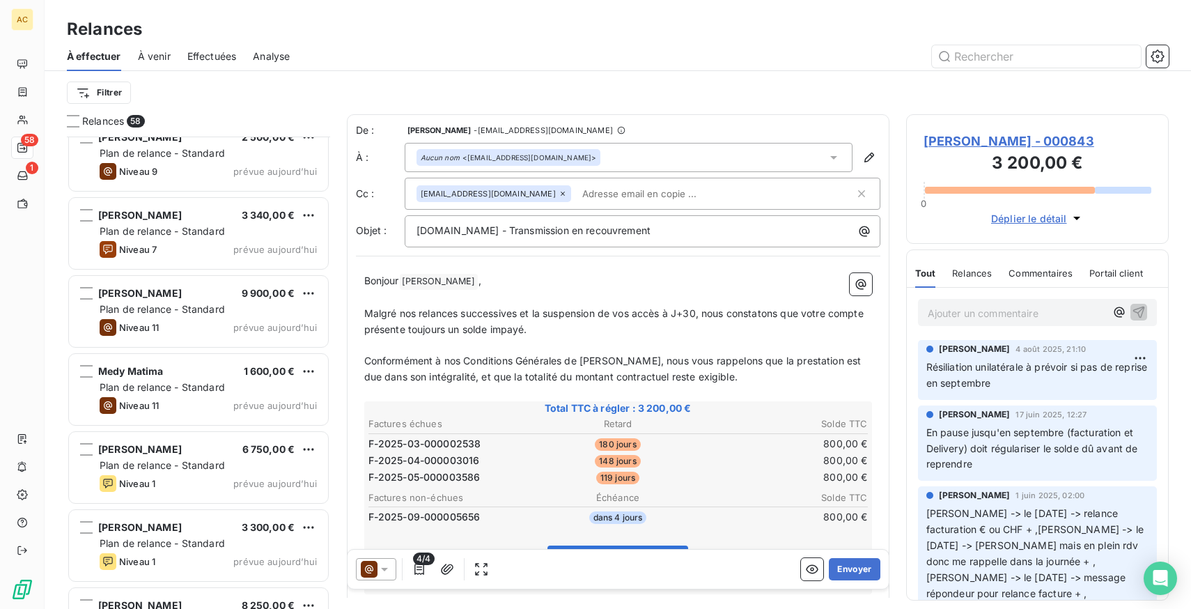
click at [212, 39] on div "Relances" at bounding box center [618, 29] width 1146 height 25
click at [210, 57] on span "Effectuées" at bounding box center [211, 56] width 49 height 14
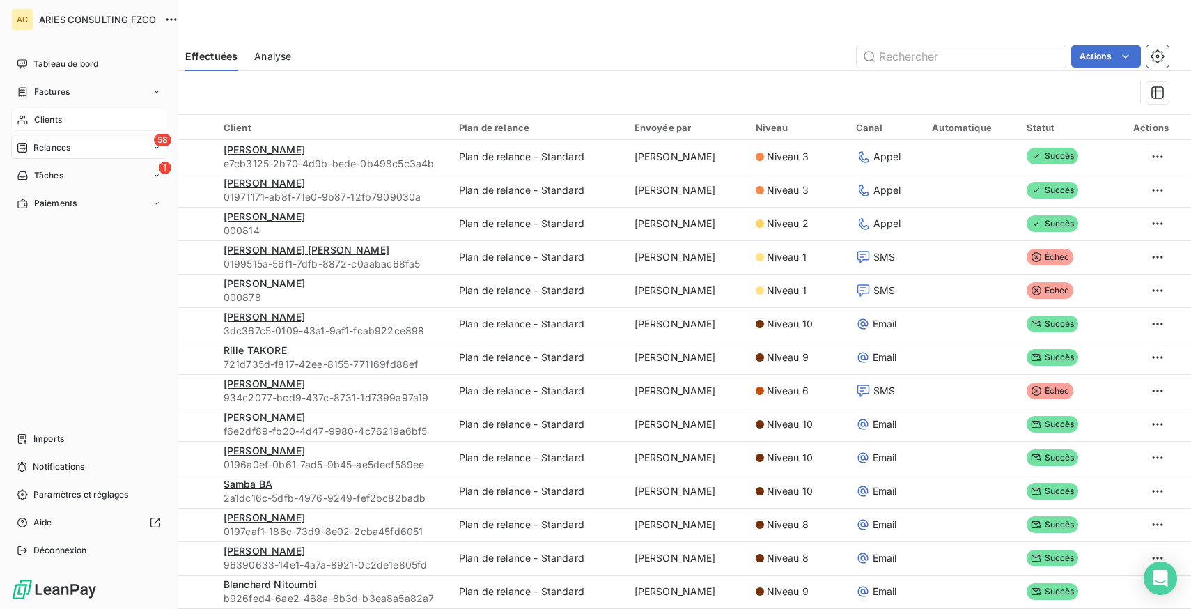
click at [66, 118] on div "Clients" at bounding box center [88, 120] width 155 height 22
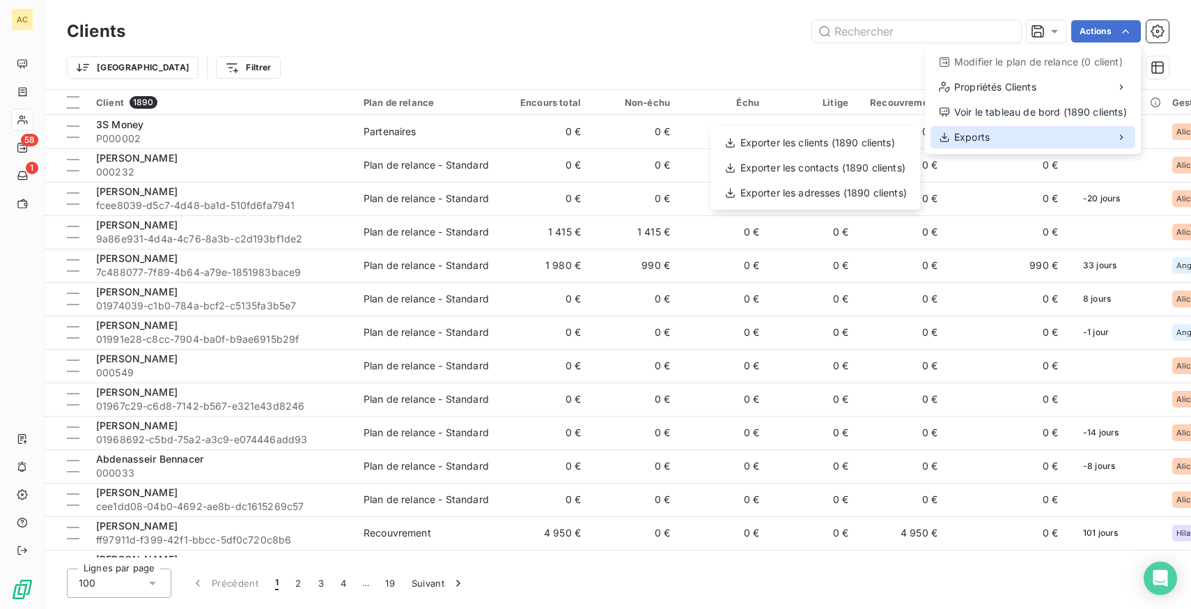
click at [1032, 136] on div "Exports" at bounding box center [1032, 137] width 205 height 22
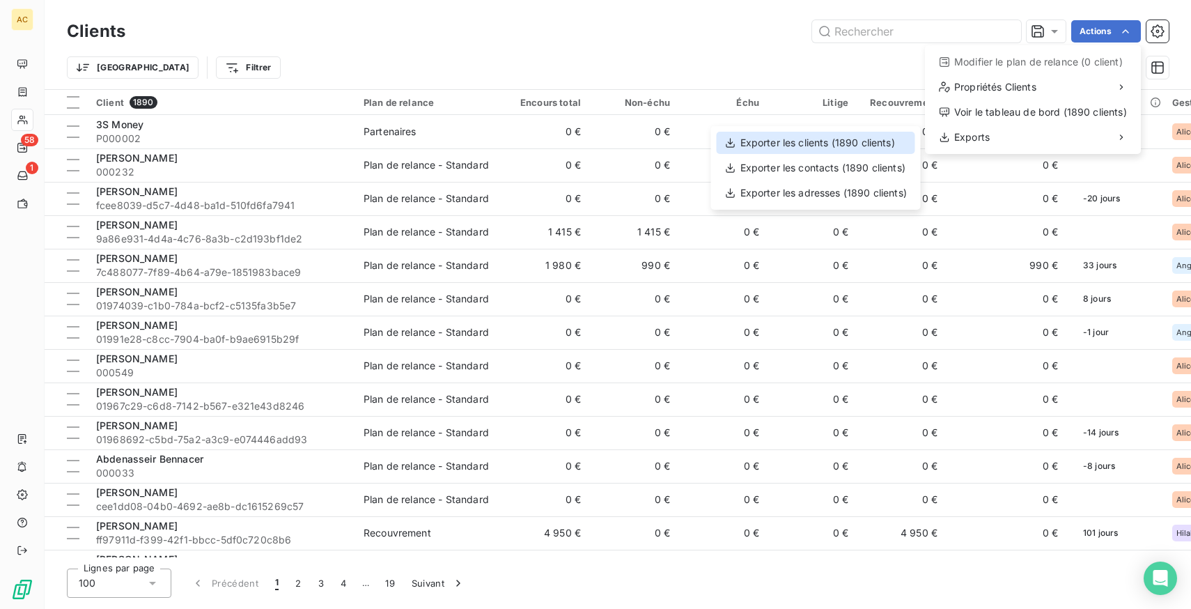
click at [811, 144] on div "Exporter les clients (1890 clients)" at bounding box center [815, 143] width 198 height 22
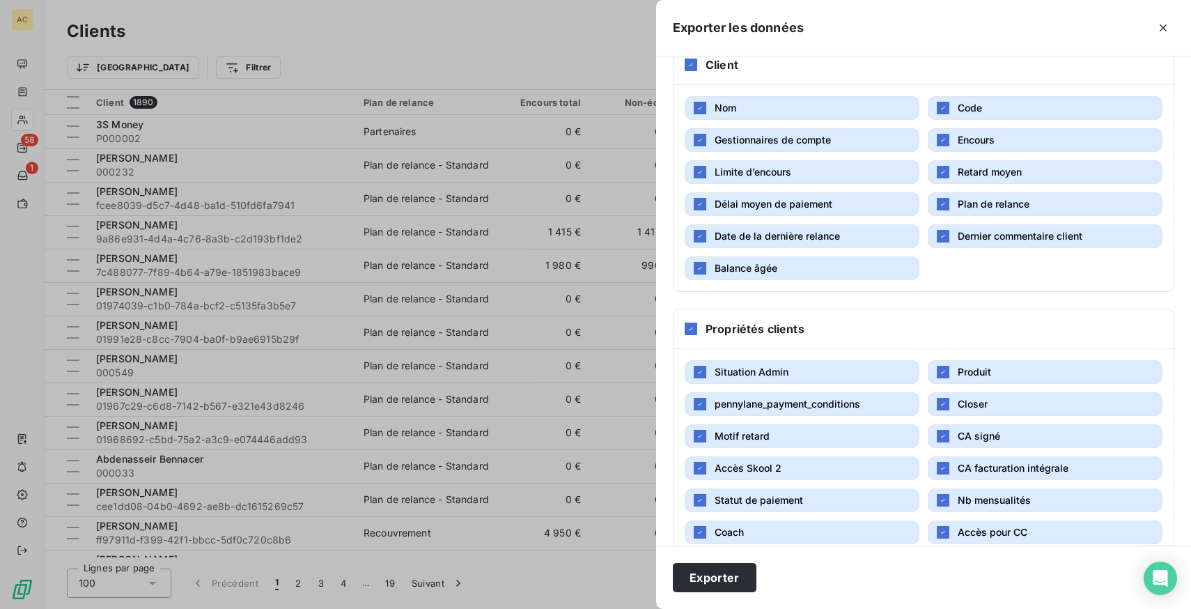
scroll to position [184, 0]
click at [821, 178] on button "Limite d’encours" at bounding box center [801, 174] width 235 height 24
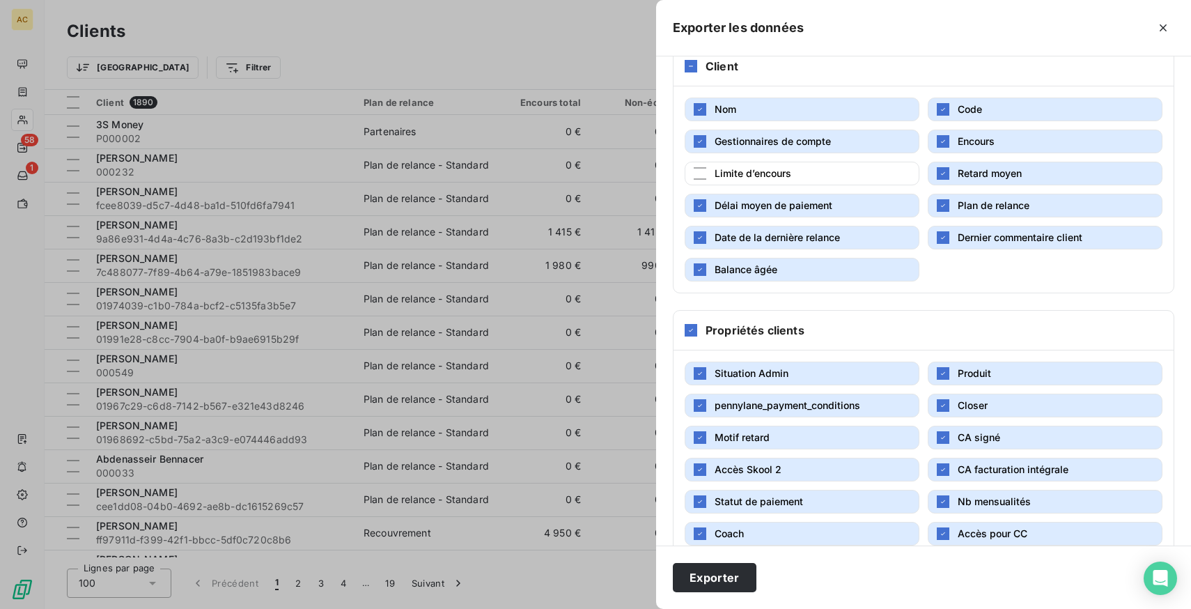
click at [971, 171] on span "Retard moyen" at bounding box center [989, 173] width 64 height 12
click at [881, 217] on button "Délai moyen de paiement" at bounding box center [801, 206] width 235 height 24
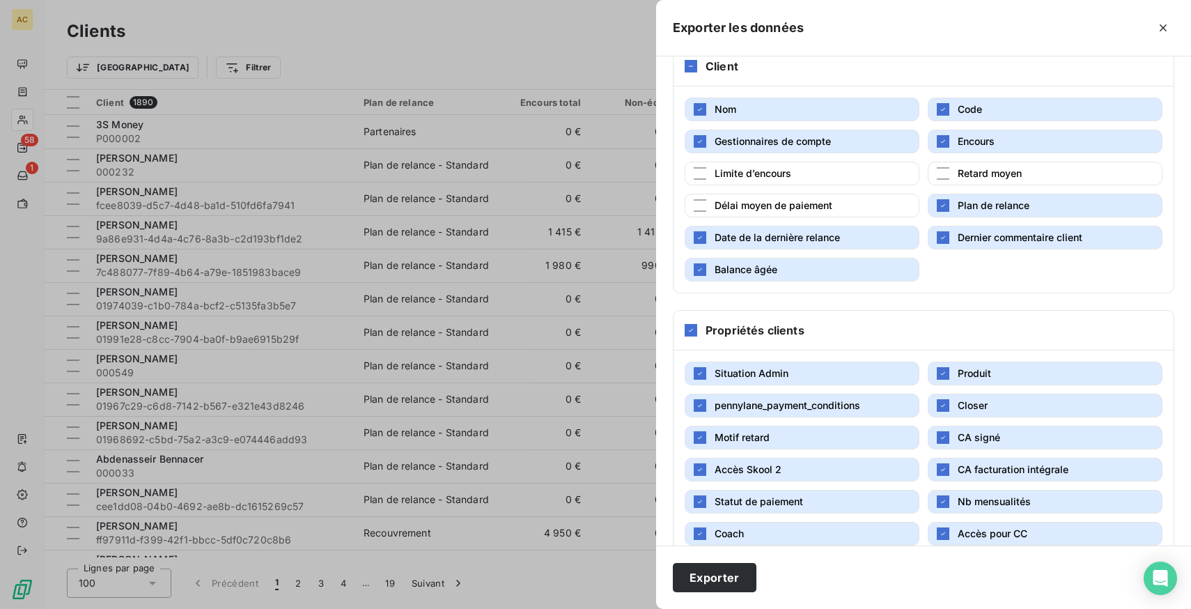
scroll to position [244, 0]
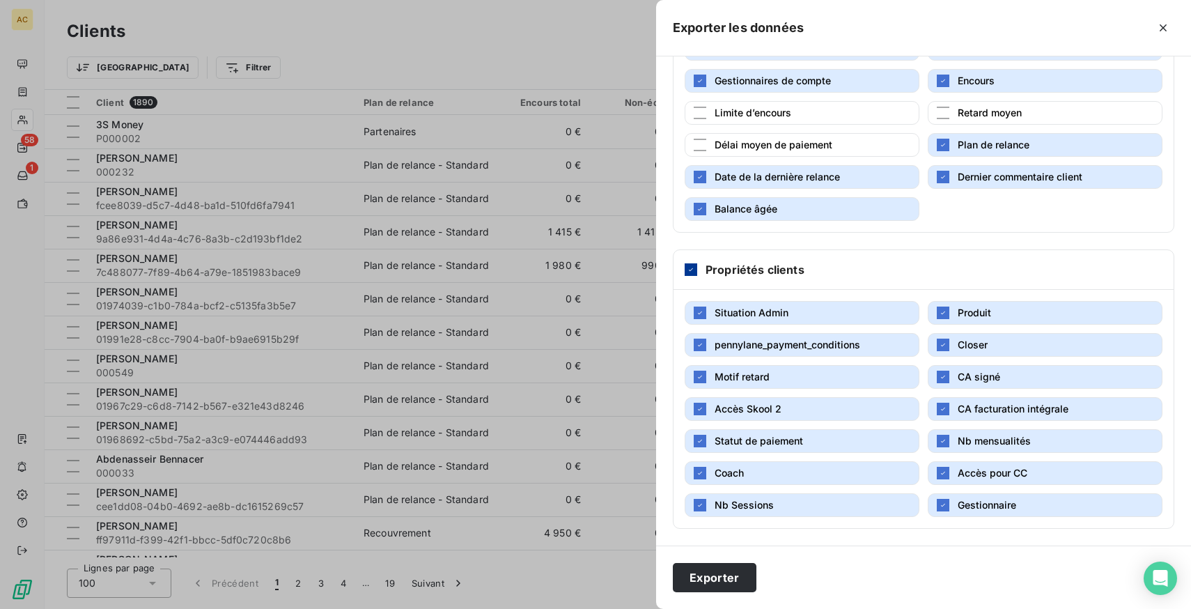
click at [693, 271] on icon at bounding box center [691, 269] width 8 height 8
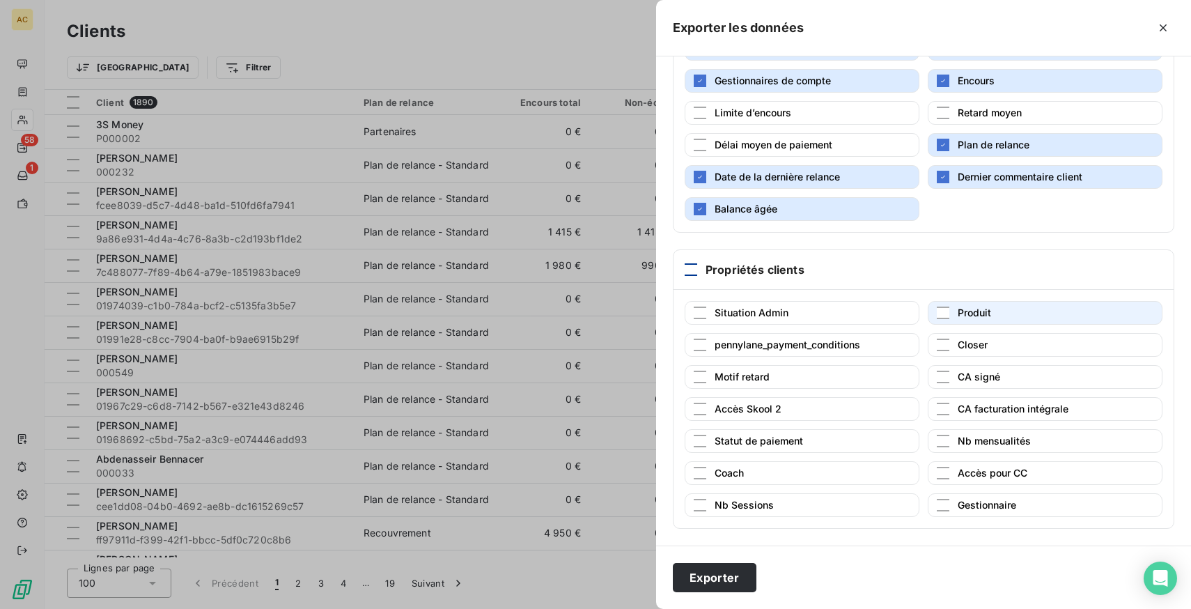
click at [987, 315] on span "Produit" at bounding box center [973, 312] width 33 height 12
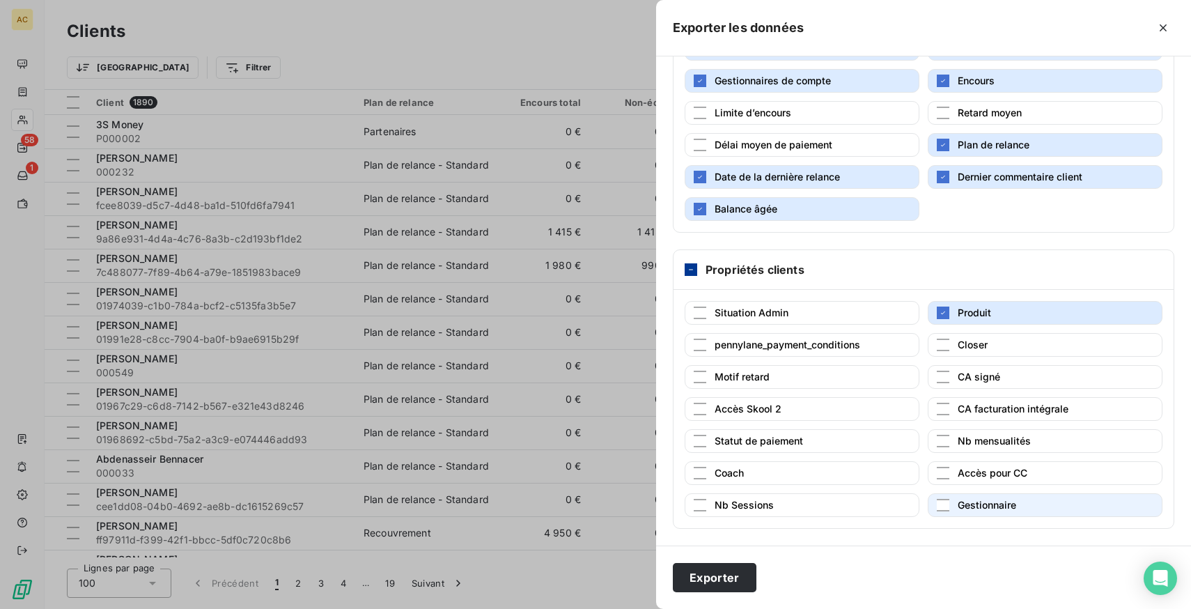
click at [983, 511] on span "Gestionnaire" at bounding box center [986, 505] width 58 height 14
click at [773, 381] on button "Motif retard" at bounding box center [801, 377] width 235 height 24
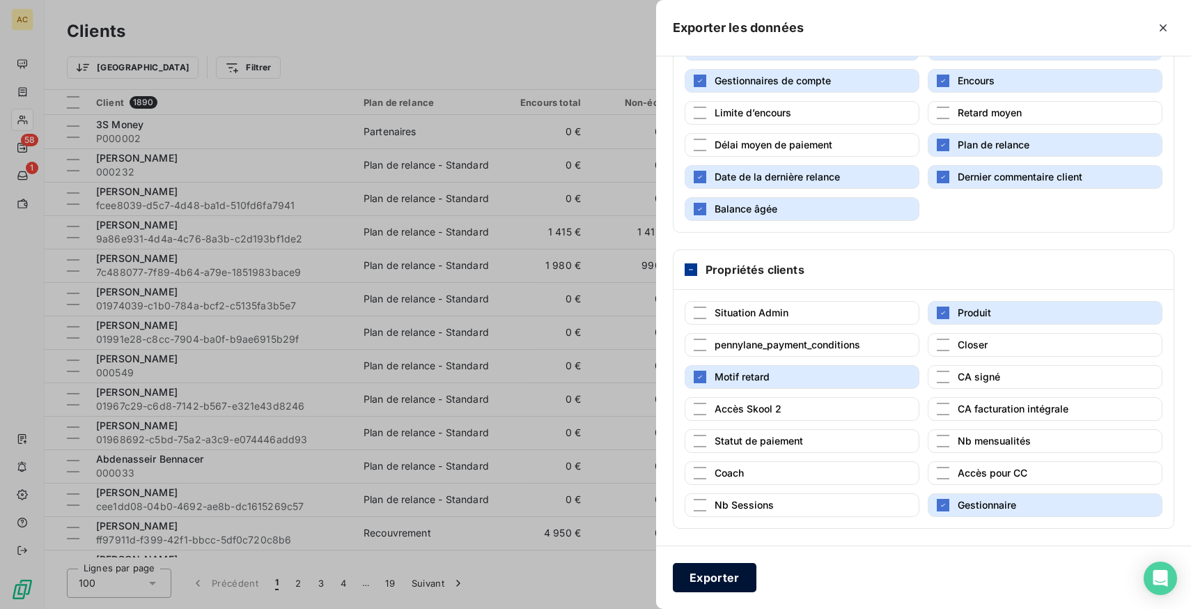
click at [717, 581] on button "Exporter" at bounding box center [715, 577] width 84 height 29
type input "[PERSON_NAME]"
